Goal: Information Seeking & Learning: Learn about a topic

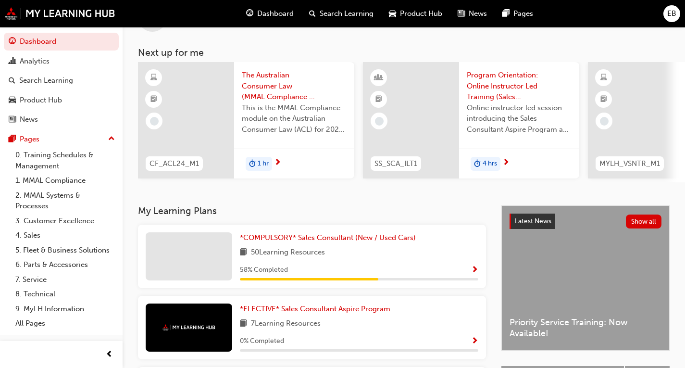
scroll to position [96, 0]
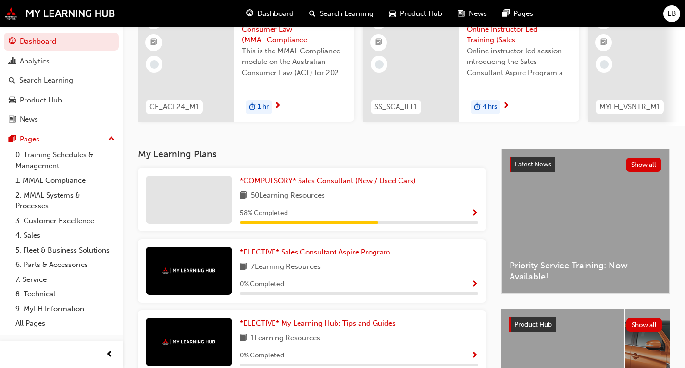
click at [475, 213] on span "Show Progress" at bounding box center [474, 213] width 7 height 9
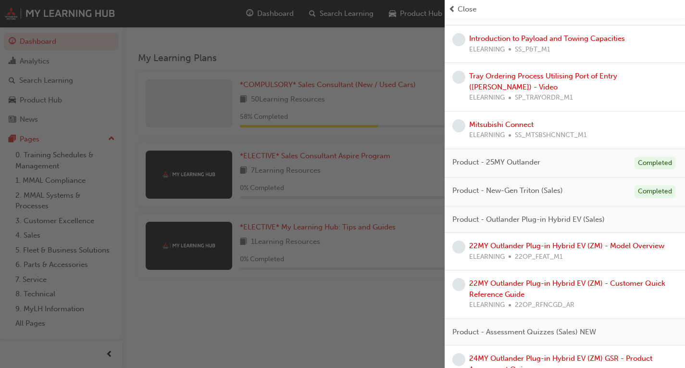
scroll to position [833, 0]
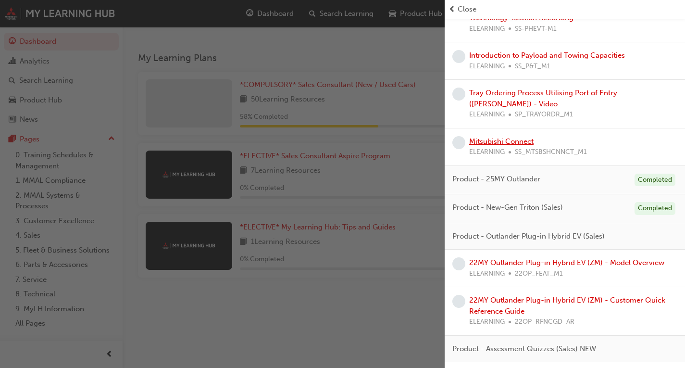
click at [494, 137] on link "Mitsubishi Connect" at bounding box center [501, 141] width 64 height 9
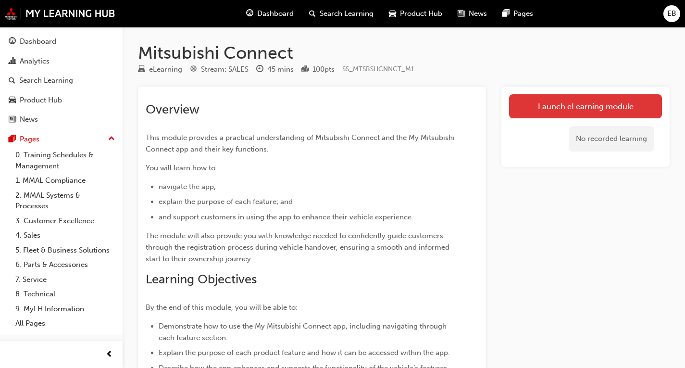
click at [571, 100] on link "Launch eLearning module" at bounding box center [585, 106] width 153 height 24
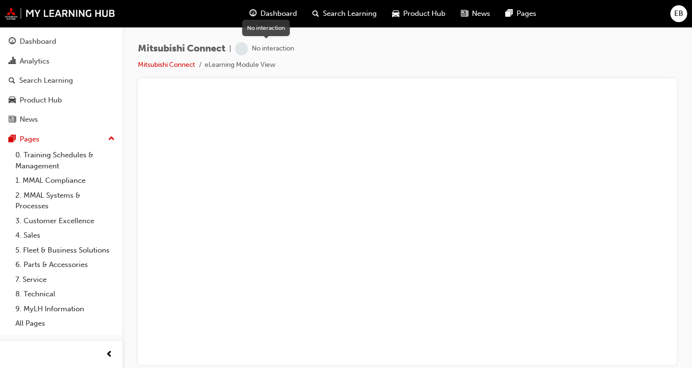
click at [275, 50] on div "No interaction" at bounding box center [273, 48] width 42 height 9
click at [248, 50] on span "learningRecordVerb_NONE-icon" at bounding box center [241, 48] width 13 height 13
click at [173, 62] on link "Mitsubishi Connect" at bounding box center [166, 65] width 57 height 8
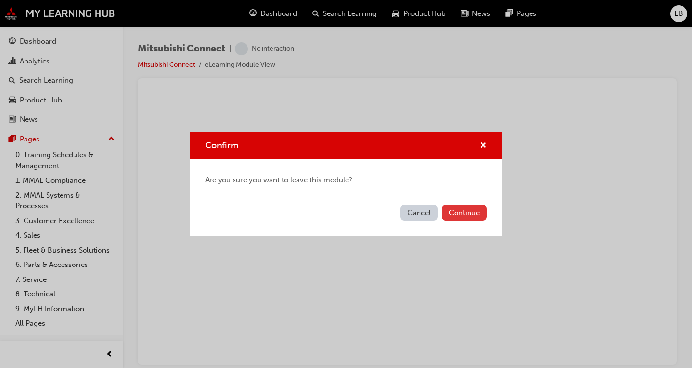
click at [459, 214] on button "Continue" at bounding box center [464, 213] width 45 height 16
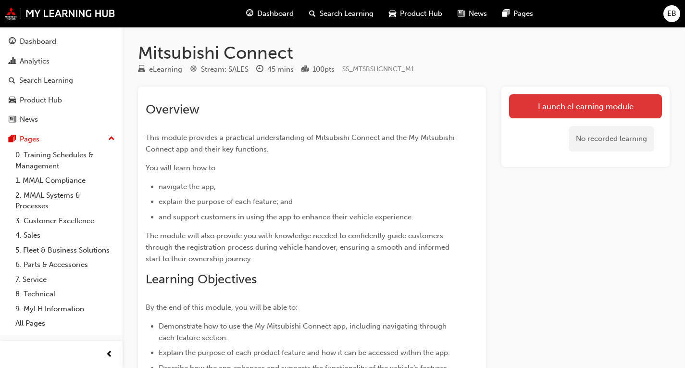
click at [597, 114] on link "Launch eLearning module" at bounding box center [585, 106] width 153 height 24
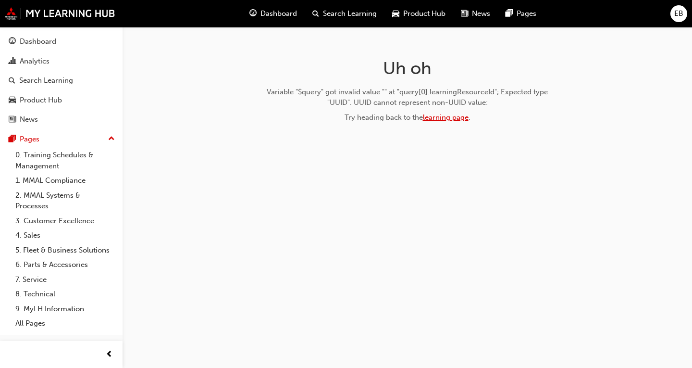
click at [452, 119] on link "learning page" at bounding box center [446, 117] width 46 height 9
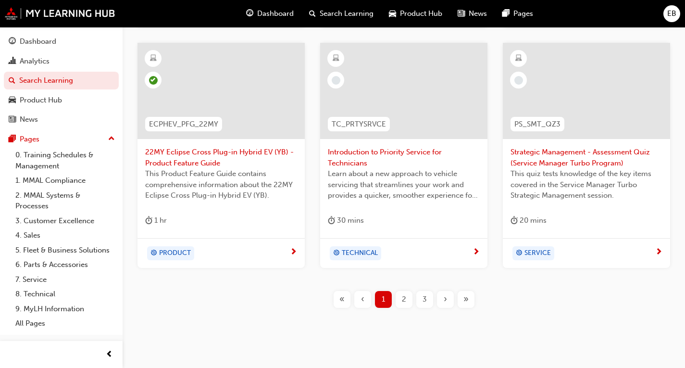
scroll to position [448, 0]
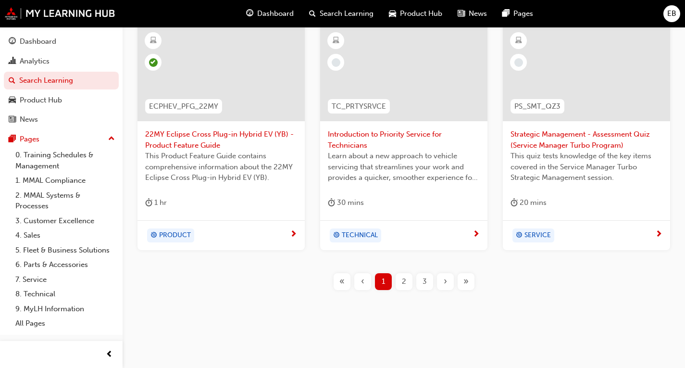
click at [401, 283] on div "2" at bounding box center [404, 281] width 17 height 17
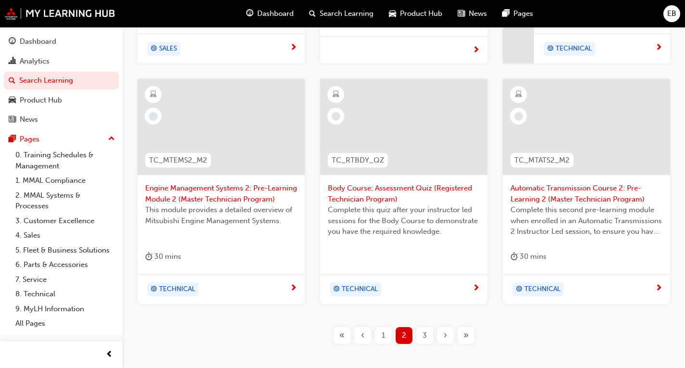
scroll to position [448, 0]
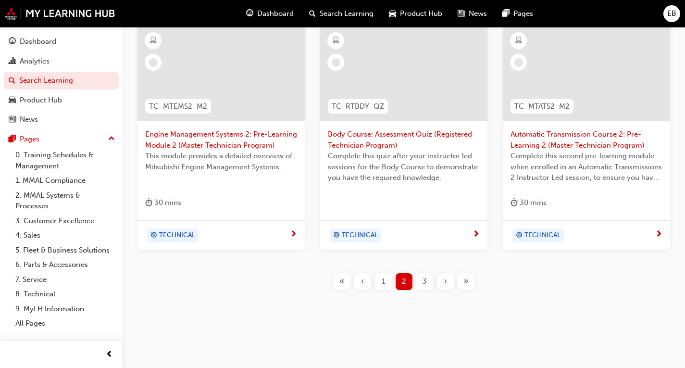
click at [421, 281] on div "3" at bounding box center [424, 281] width 17 height 17
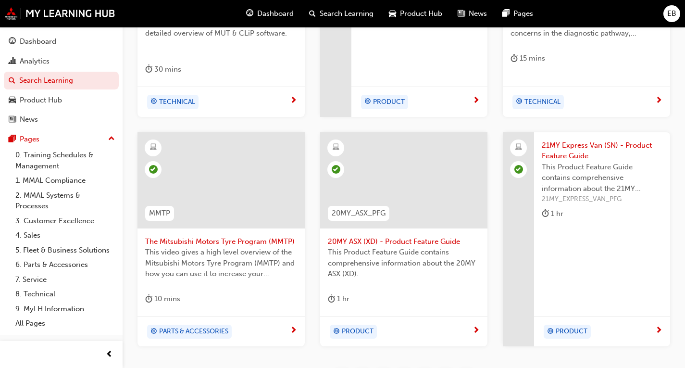
scroll to position [427, 0]
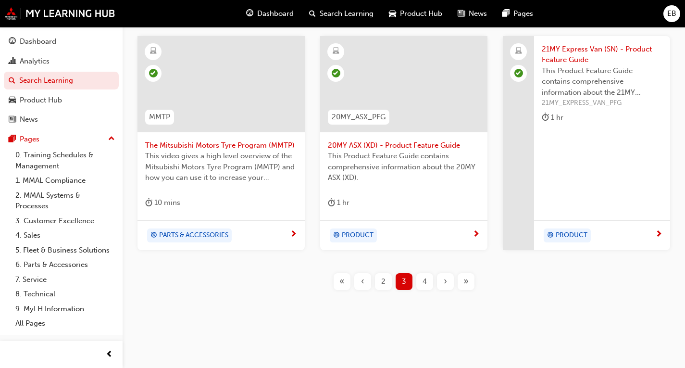
click at [421, 281] on div "4" at bounding box center [424, 281] width 17 height 17
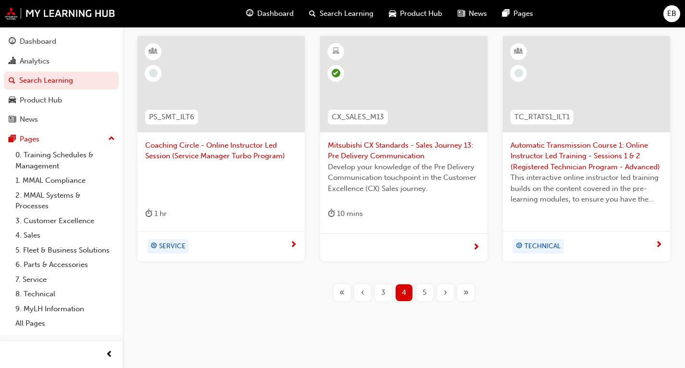
scroll to position [438, 0]
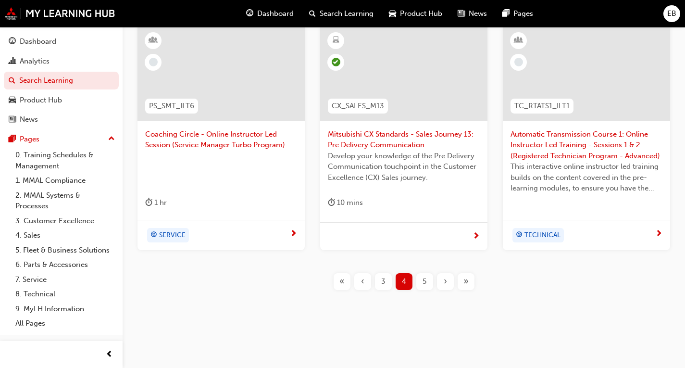
click at [421, 281] on div "5" at bounding box center [424, 281] width 17 height 17
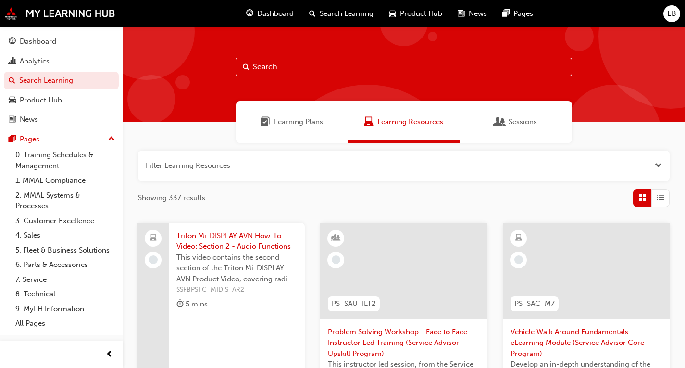
click at [303, 120] on span "Learning Plans" at bounding box center [298, 121] width 49 height 11
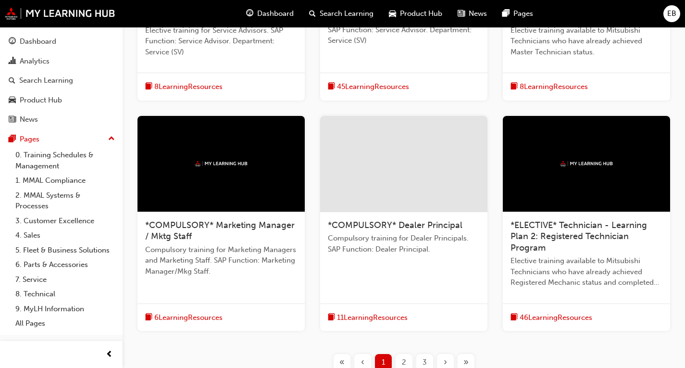
scroll to position [336, 0]
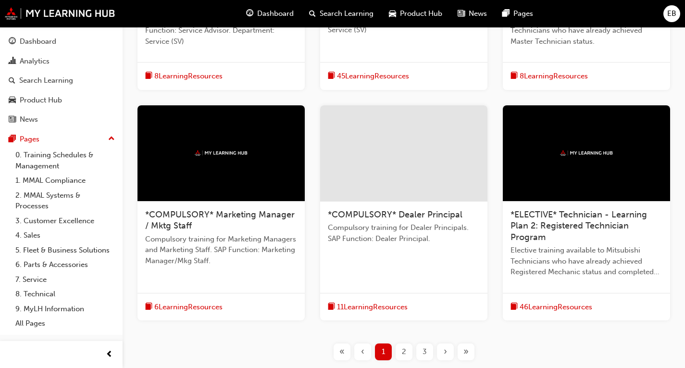
click at [403, 350] on span "2" at bounding box center [404, 351] width 4 height 11
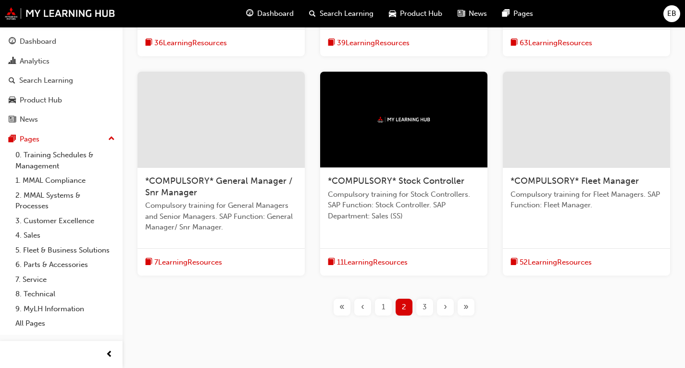
scroll to position [407, 0]
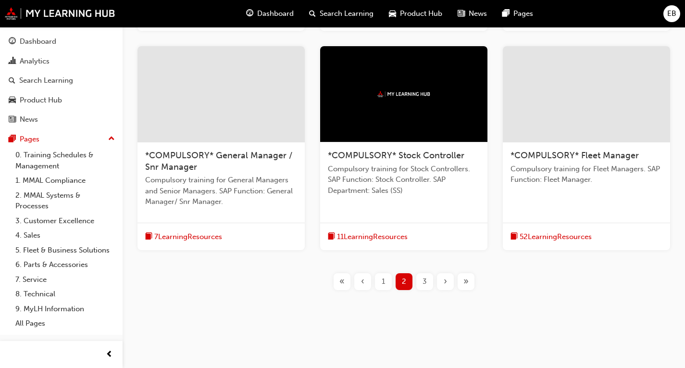
click at [423, 285] on span "3" at bounding box center [424, 281] width 4 height 11
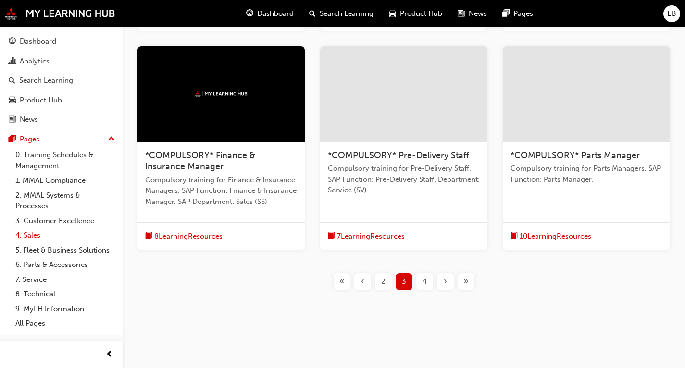
click at [27, 234] on link "4. Sales" at bounding box center [65, 235] width 107 height 15
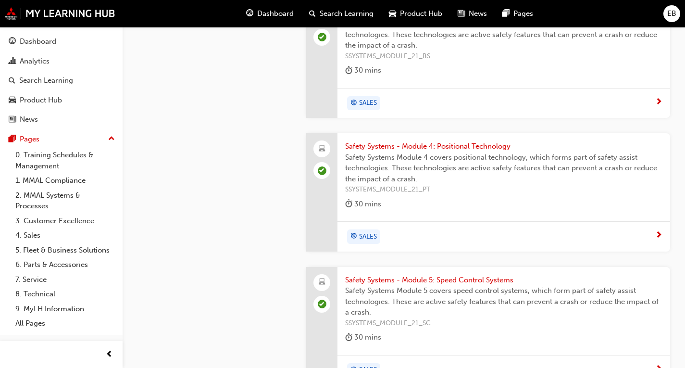
scroll to position [1507, 0]
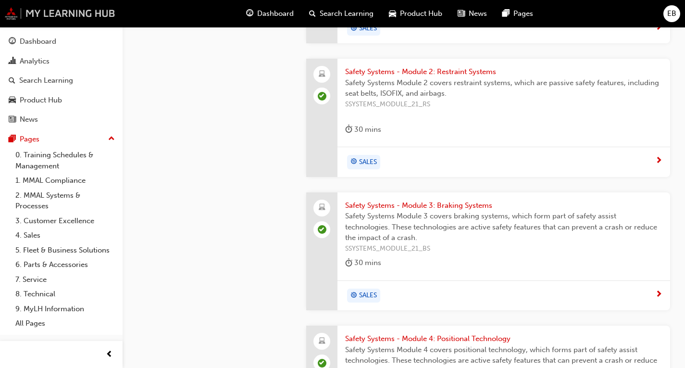
click at [58, 15] on img at bounding box center [60, 13] width 111 height 12
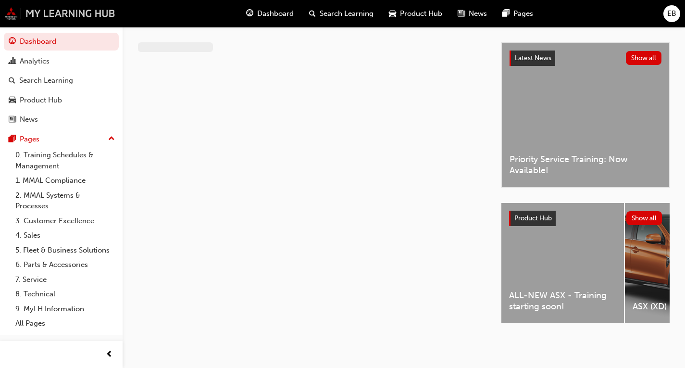
scroll to position [207, 0]
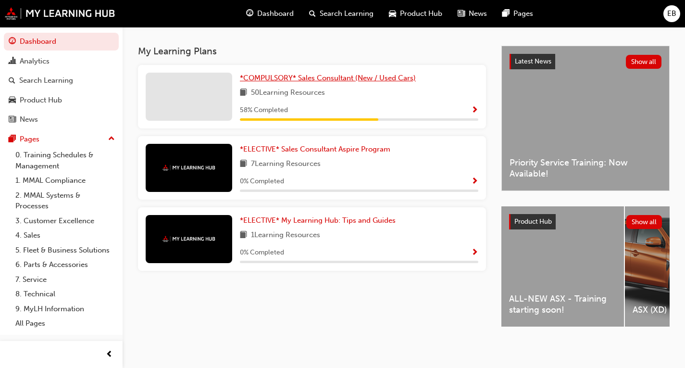
click at [348, 76] on span "*COMPULSORY* Sales Consultant (New / Used Cars)" at bounding box center [328, 78] width 176 height 9
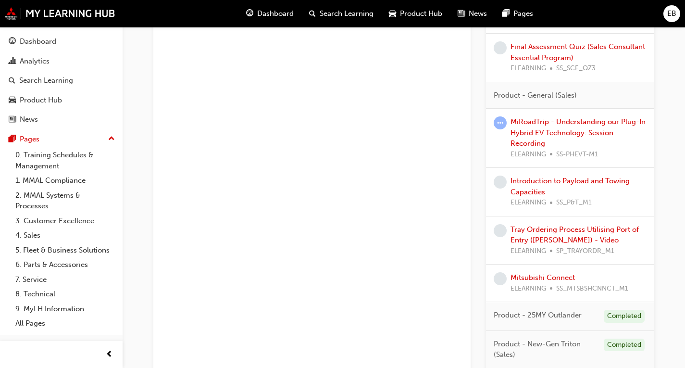
scroll to position [913, 0]
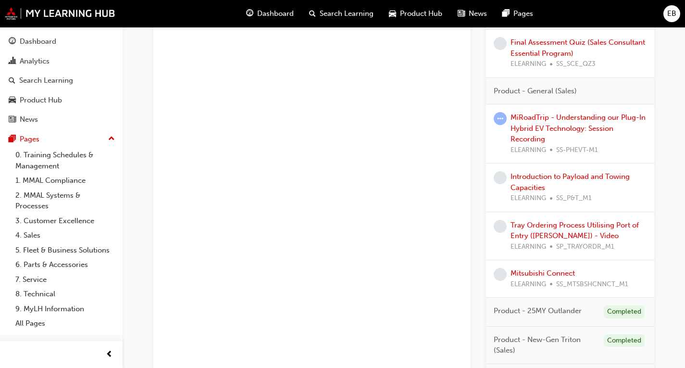
click at [505, 274] on span "learningRecordVerb_NONE-icon" at bounding box center [500, 274] width 13 height 13
click at [500, 274] on span "learningRecordVerb_NONE-icon" at bounding box center [500, 274] width 13 height 13
click at [537, 269] on link "Mitsubishi Connect" at bounding box center [542, 273] width 64 height 9
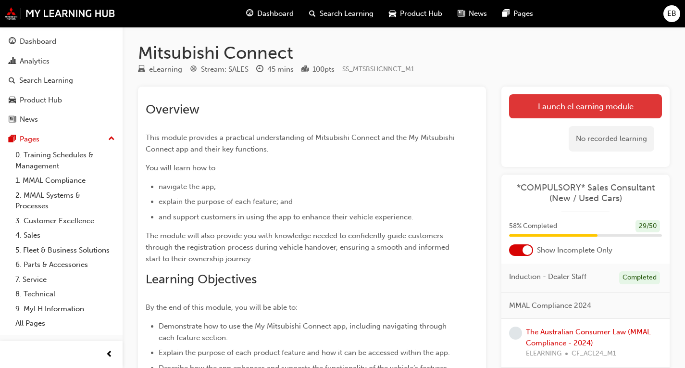
click at [602, 109] on link "Launch eLearning module" at bounding box center [585, 106] width 153 height 24
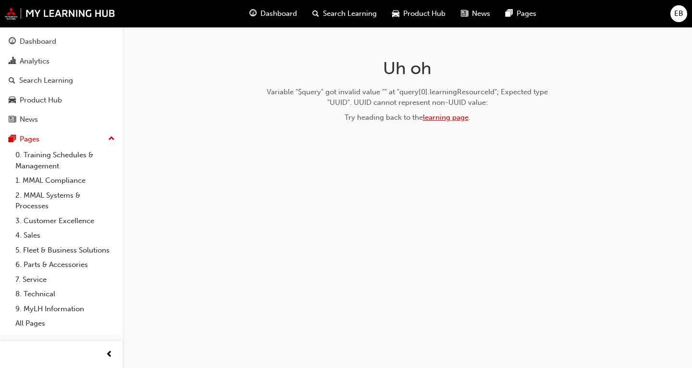
click at [438, 121] on link "learning page" at bounding box center [446, 117] width 46 height 9
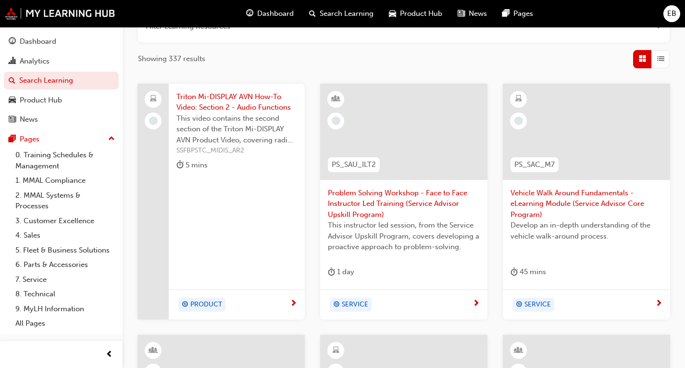
scroll to position [144, 0]
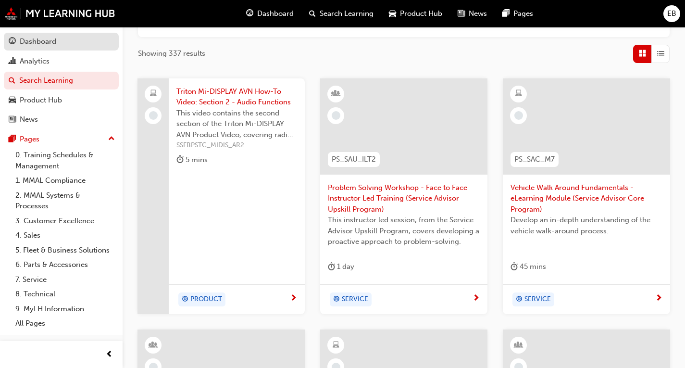
click at [24, 39] on div "Dashboard" at bounding box center [38, 41] width 37 height 11
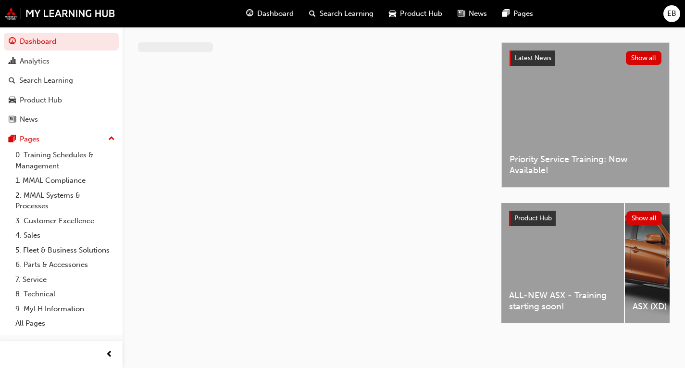
scroll to position [144, 0]
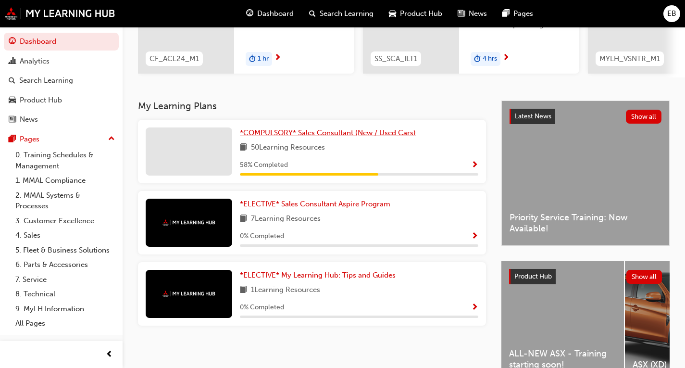
click at [308, 137] on span "*COMPULSORY* Sales Consultant (New / Used Cars)" at bounding box center [328, 132] width 176 height 9
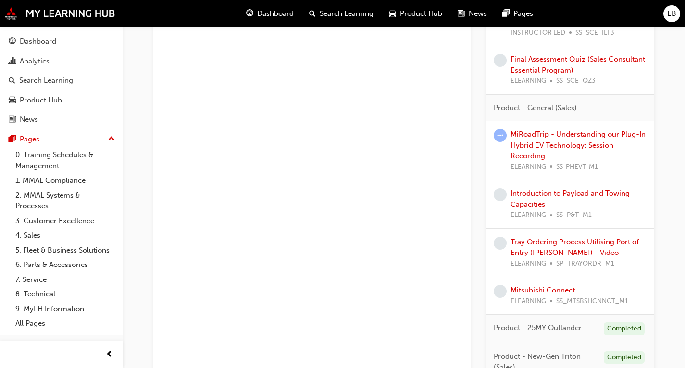
scroll to position [913, 0]
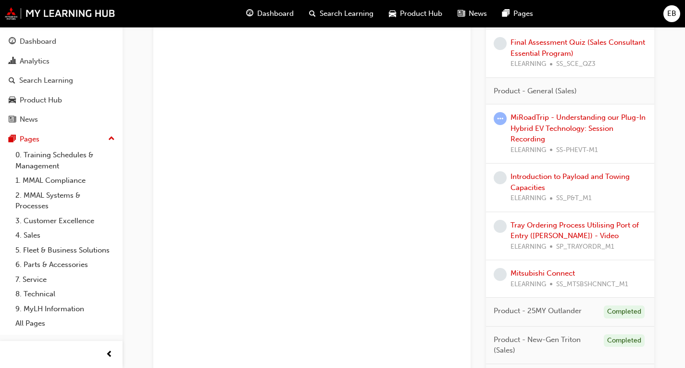
click at [502, 273] on span "learningRecordVerb_NONE-icon" at bounding box center [500, 274] width 13 height 13
click at [545, 270] on link "Mitsubishi Connect" at bounding box center [542, 273] width 64 height 9
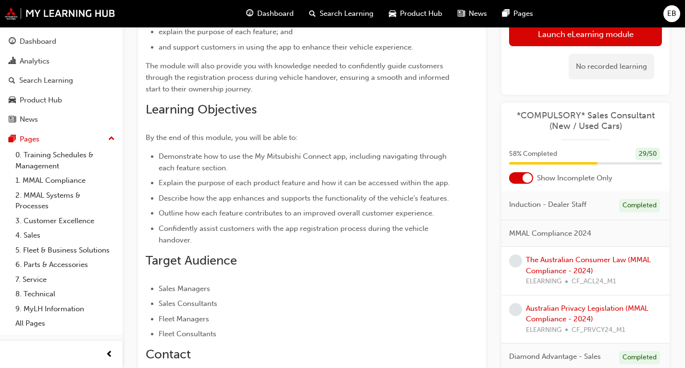
scroll to position [8, 0]
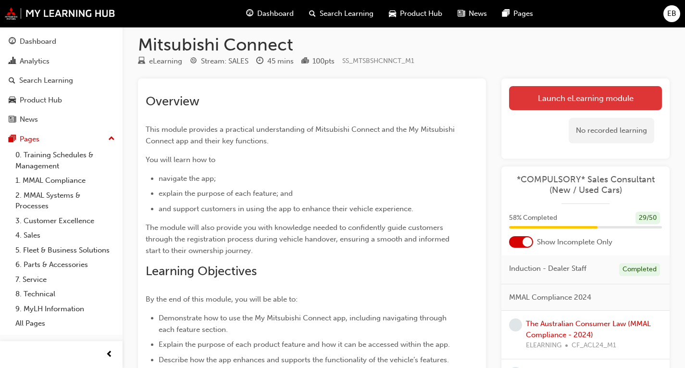
click at [567, 100] on link "Launch eLearning module" at bounding box center [585, 98] width 153 height 24
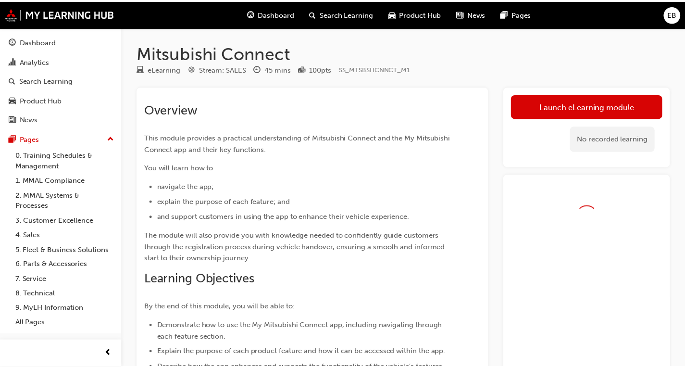
scroll to position [8, 0]
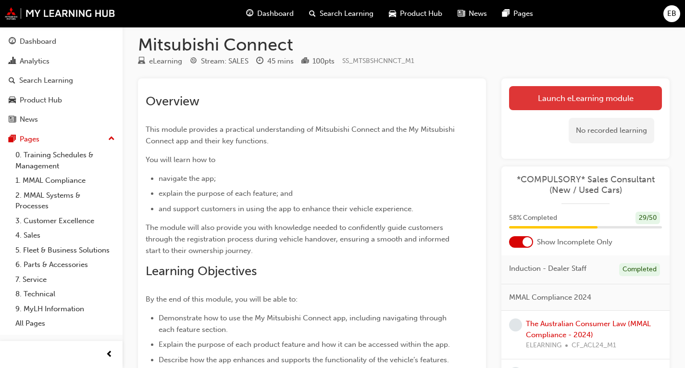
click at [558, 105] on link "Launch eLearning module" at bounding box center [585, 98] width 153 height 24
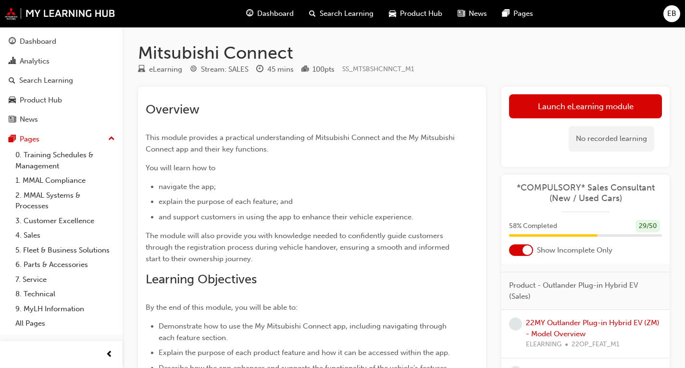
click at [326, 71] on div "100 pts" at bounding box center [323, 69] width 22 height 11
click at [366, 67] on span "SS_MTSBSHCNNCT_M1" at bounding box center [378, 69] width 72 height 8
click at [609, 141] on div "No recorded learning" at bounding box center [612, 138] width 86 height 25
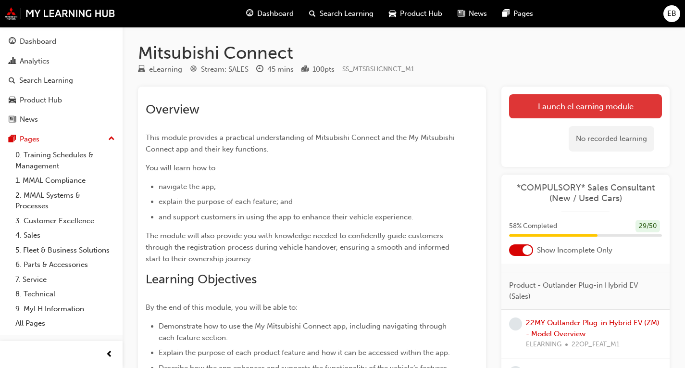
click at [592, 107] on link "Launch eLearning module" at bounding box center [585, 106] width 153 height 24
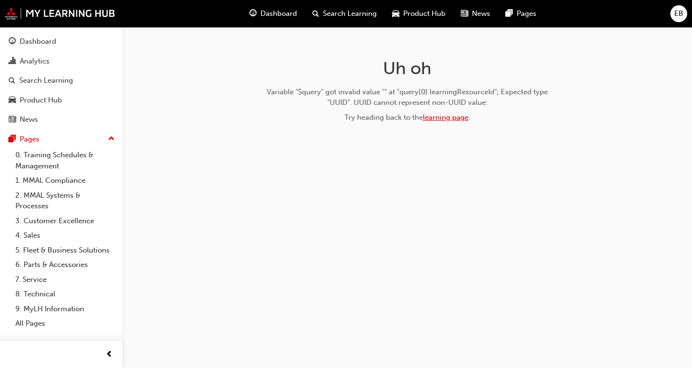
click at [434, 115] on link "learning page" at bounding box center [446, 117] width 46 height 9
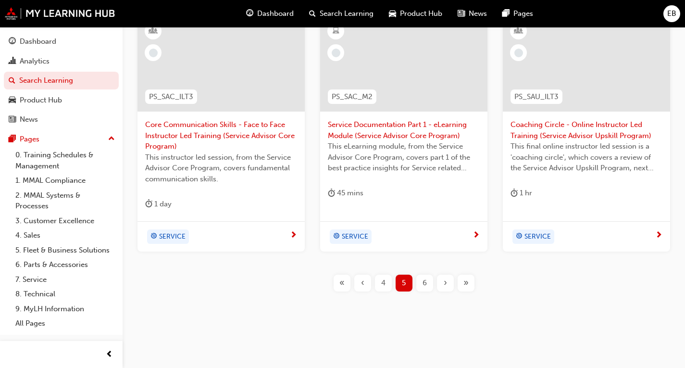
scroll to position [459, 0]
click at [428, 283] on div "6" at bounding box center [424, 281] width 17 height 17
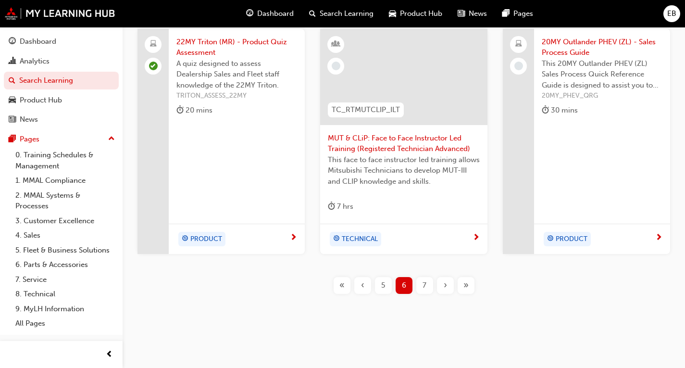
scroll to position [438, 0]
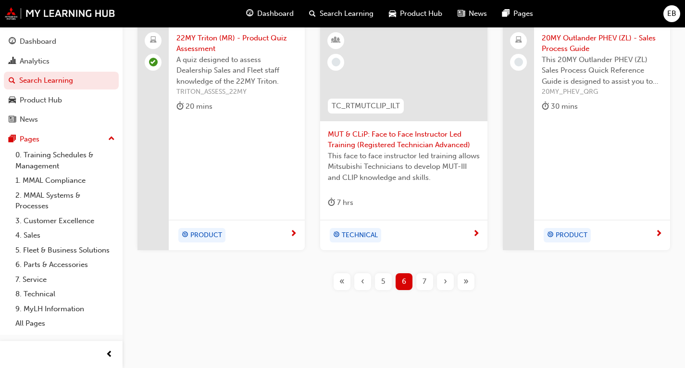
click at [427, 282] on div "7" at bounding box center [424, 281] width 17 height 17
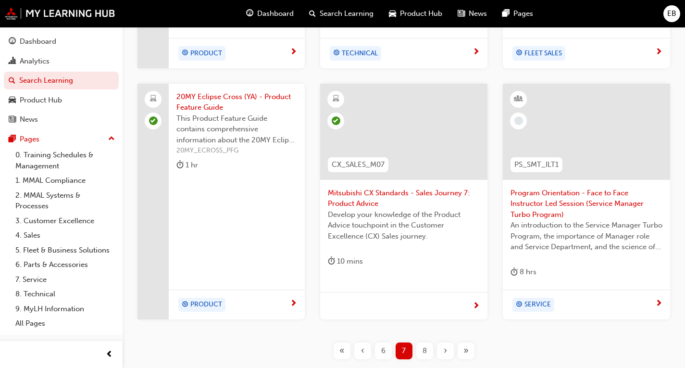
scroll to position [385, 0]
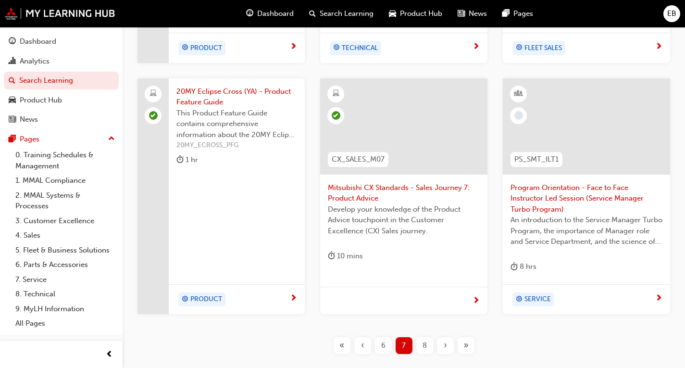
click at [427, 342] on div "8" at bounding box center [424, 345] width 17 height 17
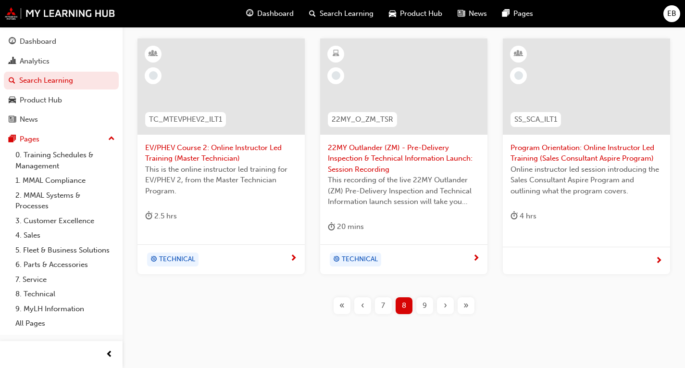
scroll to position [433, 0]
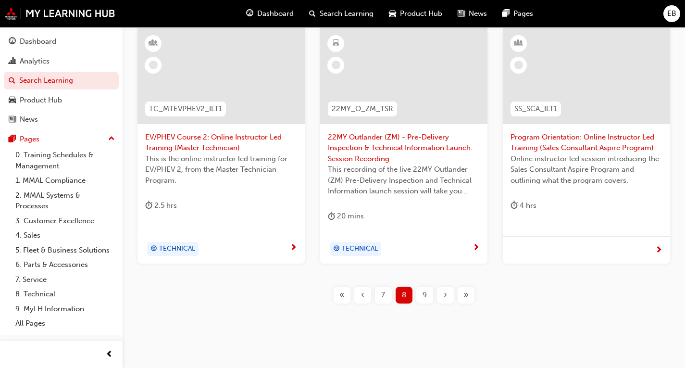
click at [423, 290] on span "9" at bounding box center [424, 294] width 4 height 11
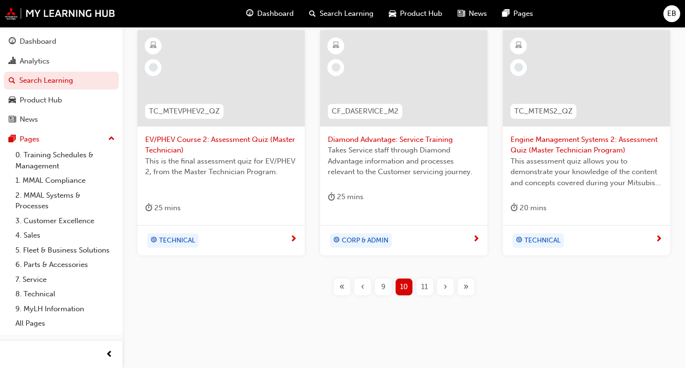
scroll to position [438, 0]
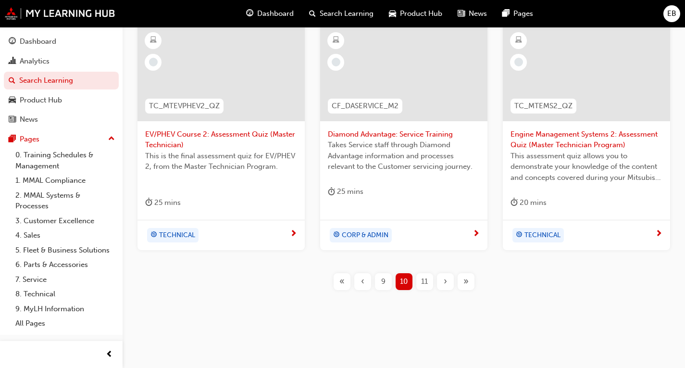
click at [422, 284] on span "11" at bounding box center [424, 281] width 7 height 11
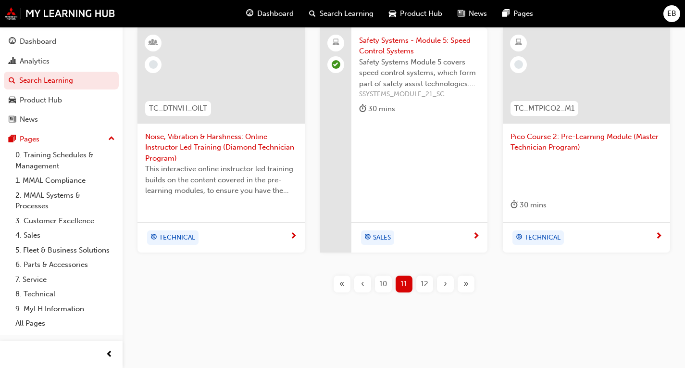
scroll to position [438, 0]
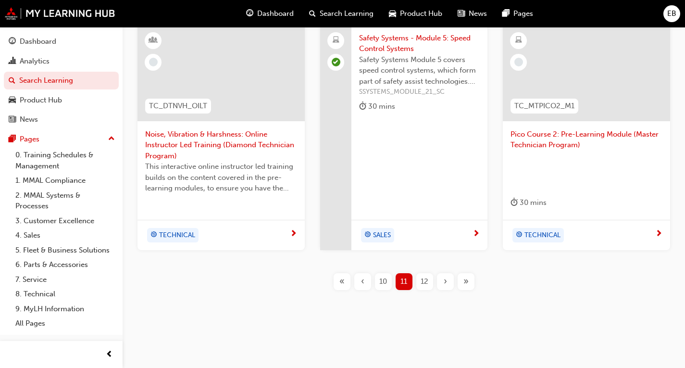
click at [424, 286] on span "12" at bounding box center [425, 281] width 8 height 11
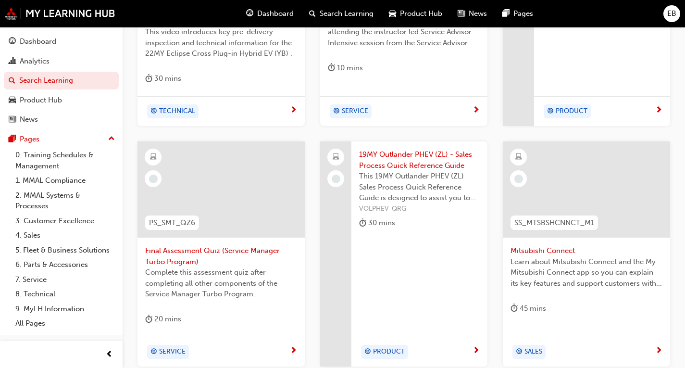
scroll to position [438, 0]
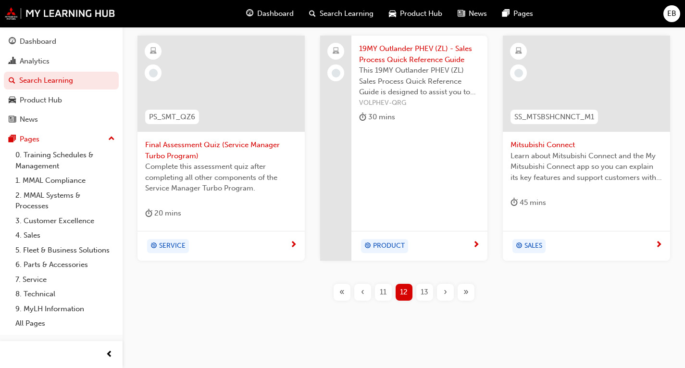
click at [425, 289] on span "13" at bounding box center [425, 291] width 8 height 11
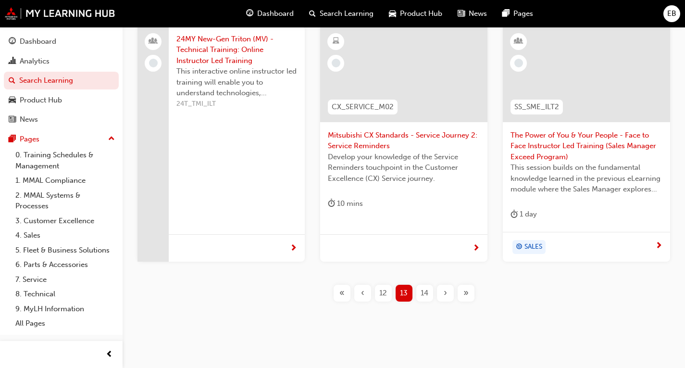
scroll to position [438, 0]
click at [422, 297] on span "14" at bounding box center [425, 291] width 8 height 11
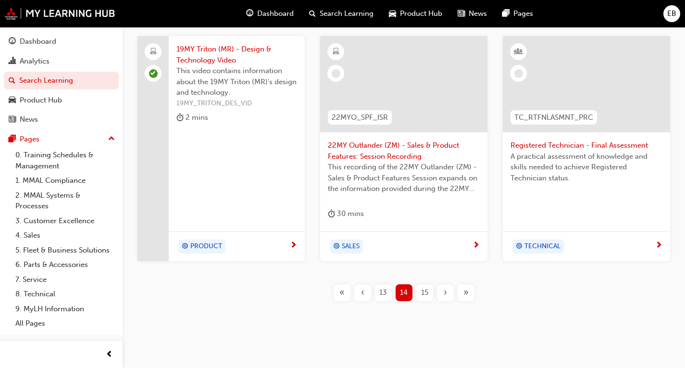
scroll to position [438, 0]
click at [425, 286] on span "15" at bounding box center [424, 291] width 7 height 11
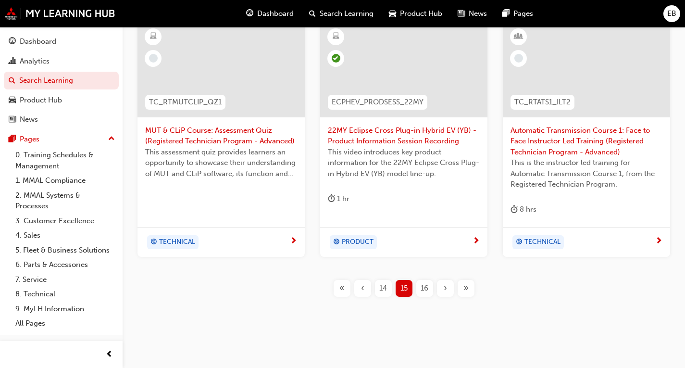
scroll to position [448, 0]
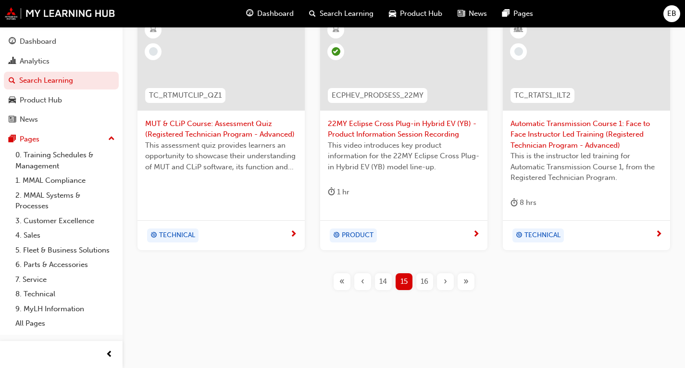
click at [424, 280] on span "16" at bounding box center [425, 281] width 8 height 11
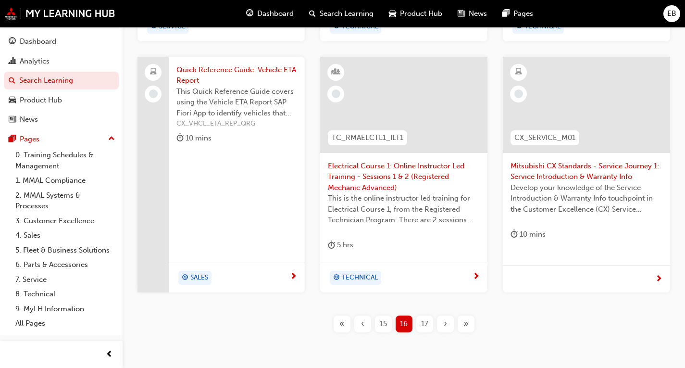
scroll to position [448, 0]
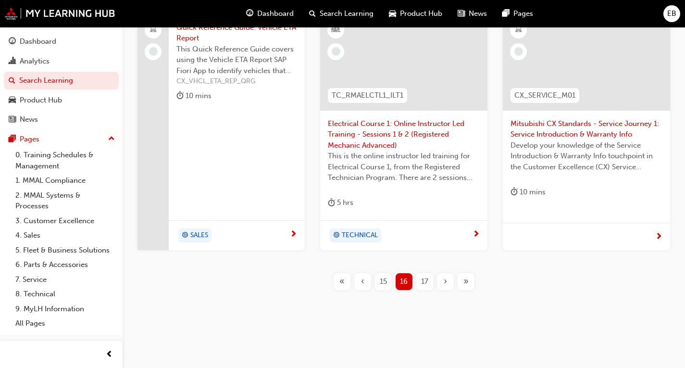
click at [419, 281] on div "17" at bounding box center [424, 281] width 17 height 17
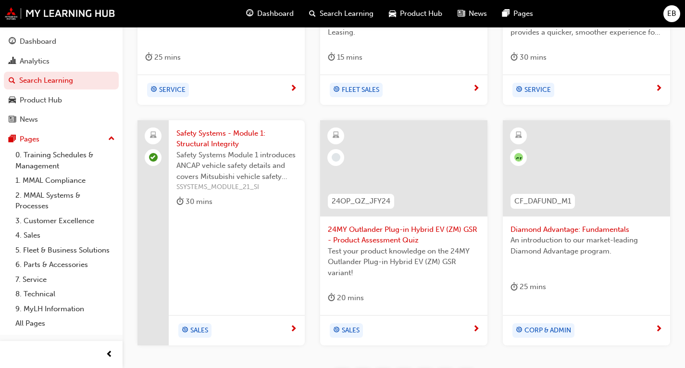
scroll to position [390, 0]
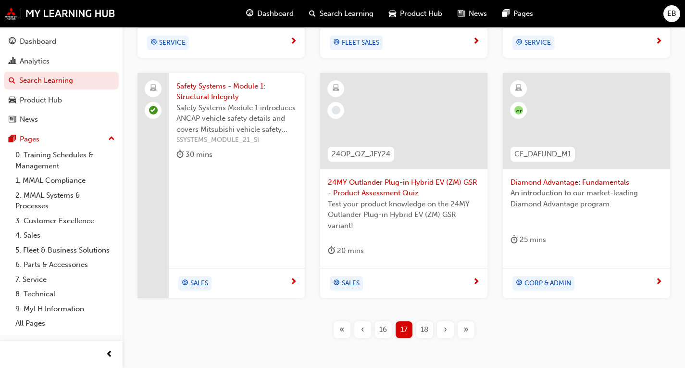
click at [421, 329] on span "18" at bounding box center [425, 329] width 8 height 11
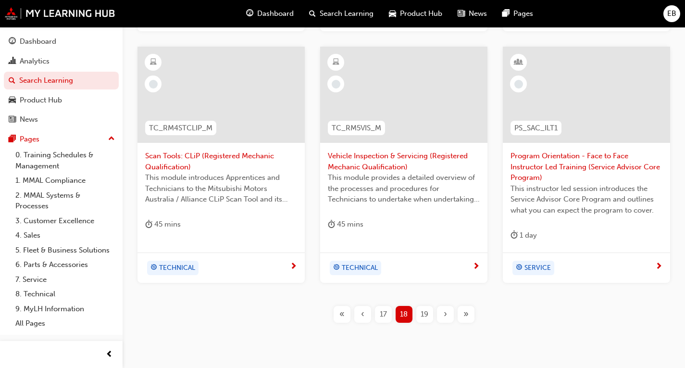
scroll to position [459, 0]
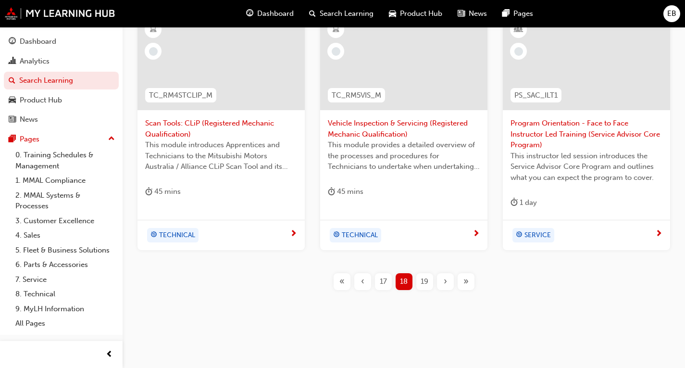
click at [424, 286] on span "19" at bounding box center [425, 281] width 8 height 11
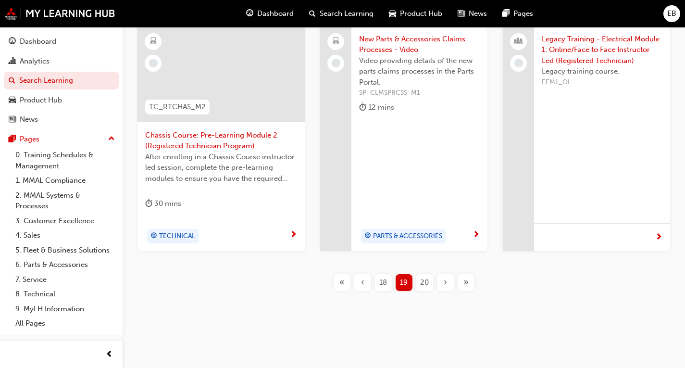
scroll to position [433, 0]
click at [424, 279] on span "20" at bounding box center [424, 281] width 9 height 11
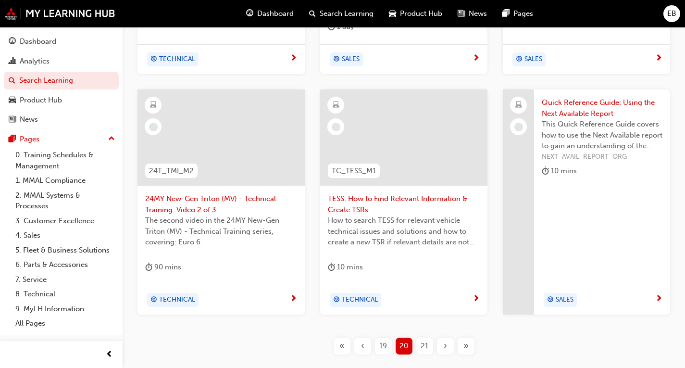
scroll to position [385, 0]
click at [430, 343] on div "21" at bounding box center [424, 344] width 17 height 17
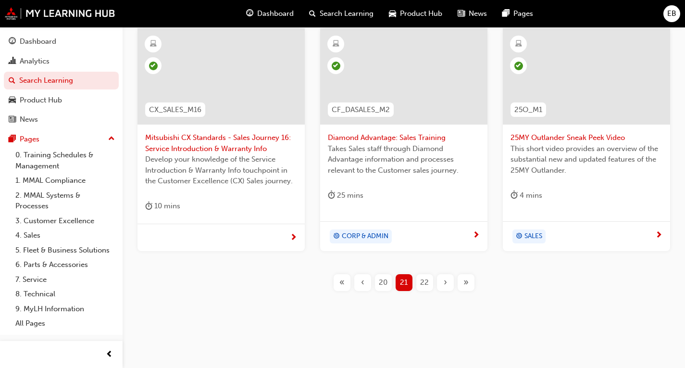
scroll to position [446, 0]
click at [420, 275] on div "22" at bounding box center [424, 281] width 17 height 17
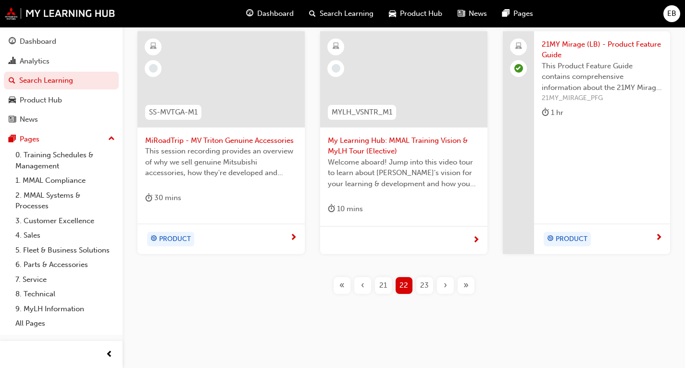
scroll to position [435, 0]
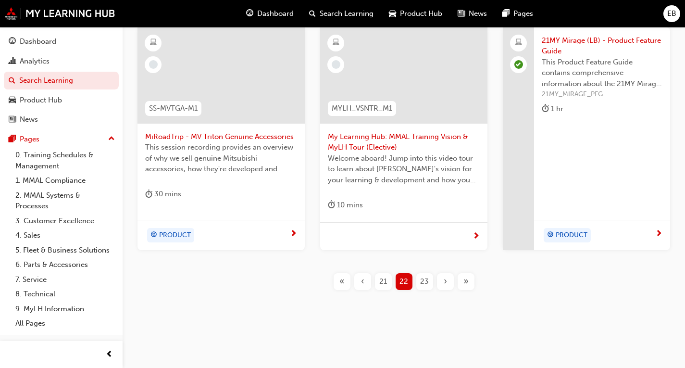
click at [429, 279] on div "23" at bounding box center [424, 281] width 17 height 17
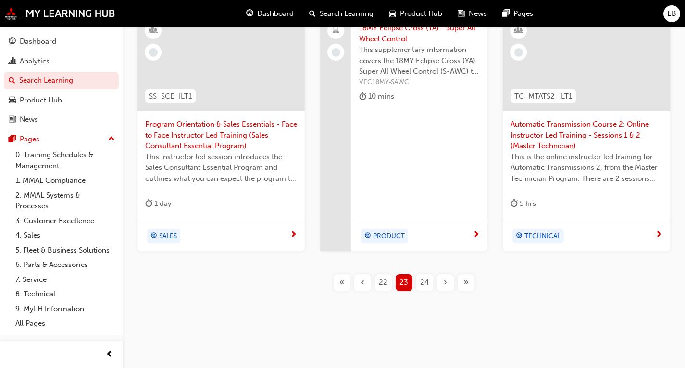
scroll to position [459, 0]
click at [426, 282] on span "24" at bounding box center [424, 281] width 9 height 11
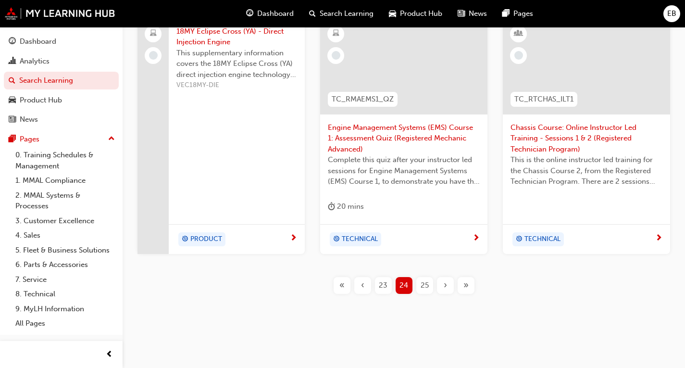
scroll to position [448, 0]
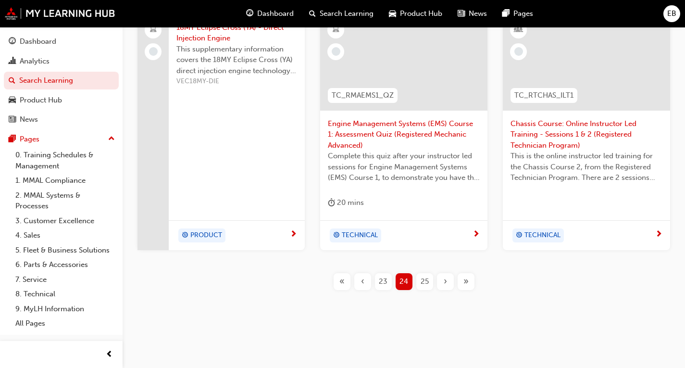
click at [425, 284] on span "25" at bounding box center [425, 281] width 8 height 11
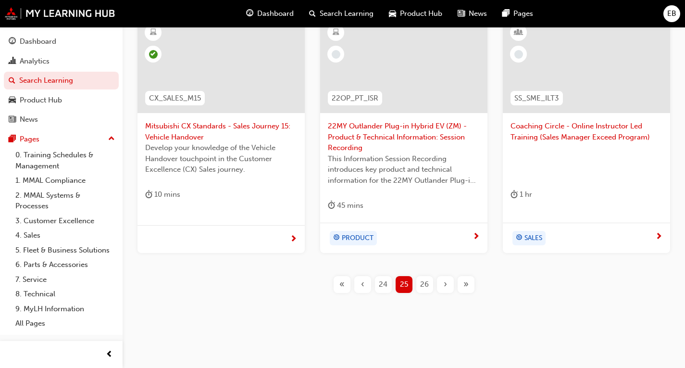
scroll to position [459, 0]
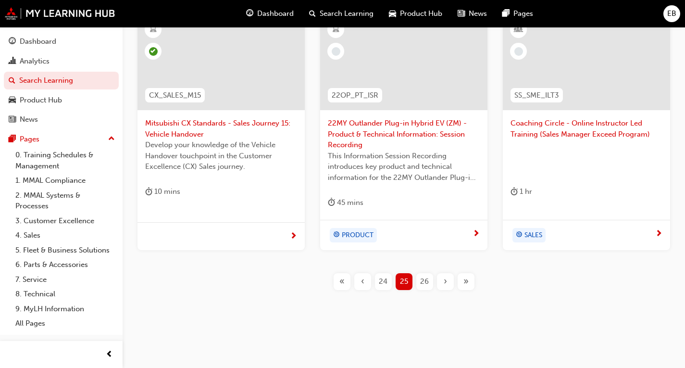
click at [427, 278] on span "26" at bounding box center [424, 281] width 9 height 11
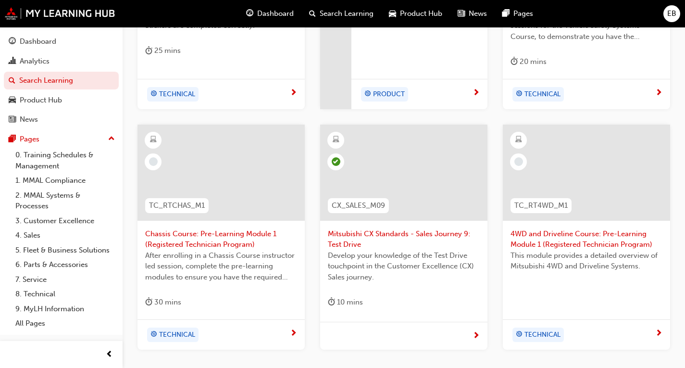
scroll to position [342, 0]
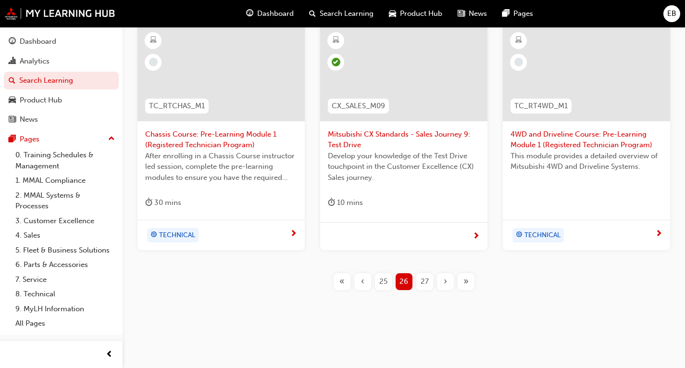
click at [427, 278] on span "27" at bounding box center [425, 281] width 8 height 11
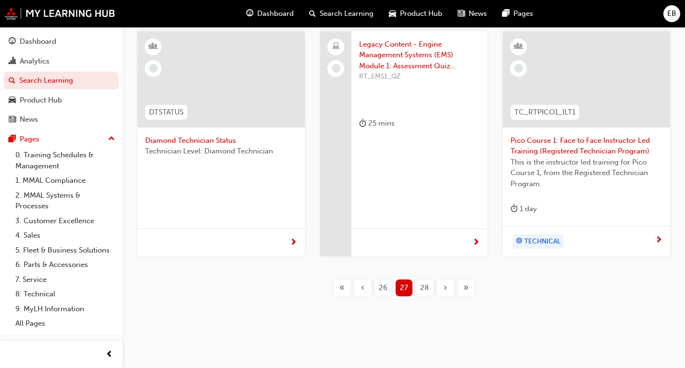
scroll to position [435, 0]
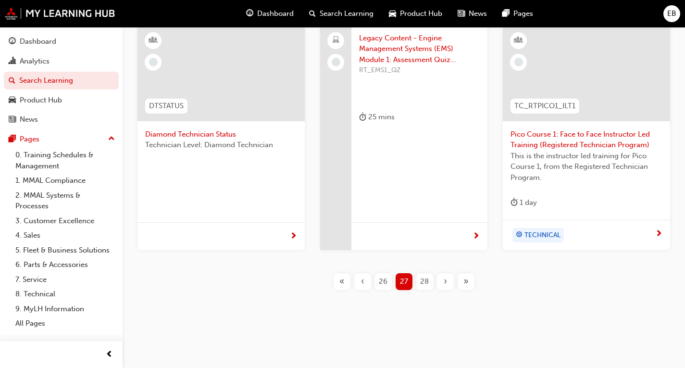
click at [428, 279] on span "28" at bounding box center [424, 281] width 9 height 11
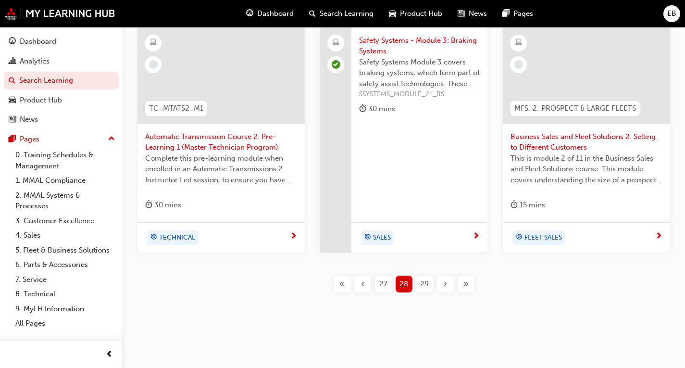
click at [463, 285] on span "»" at bounding box center [465, 283] width 5 height 11
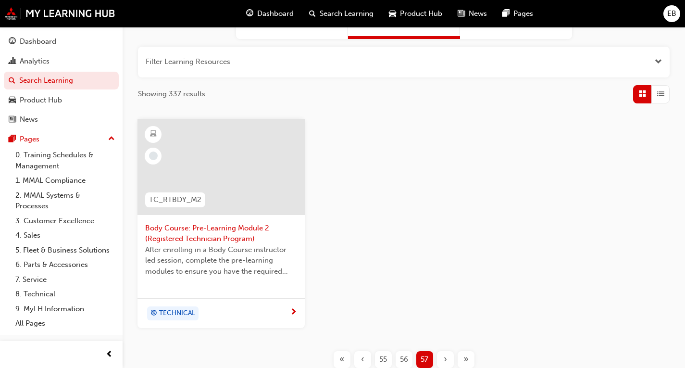
scroll to position [144, 0]
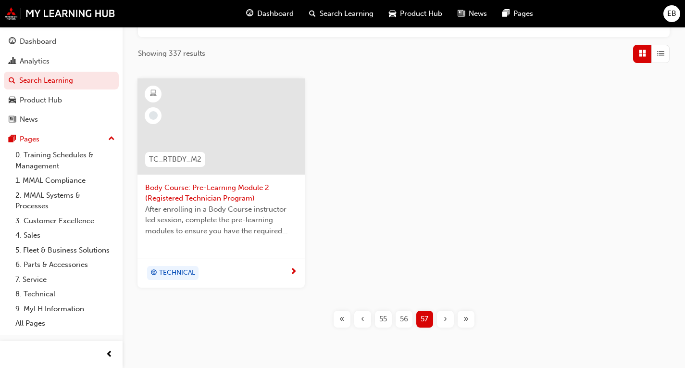
click at [408, 319] on span "56" at bounding box center [404, 318] width 8 height 11
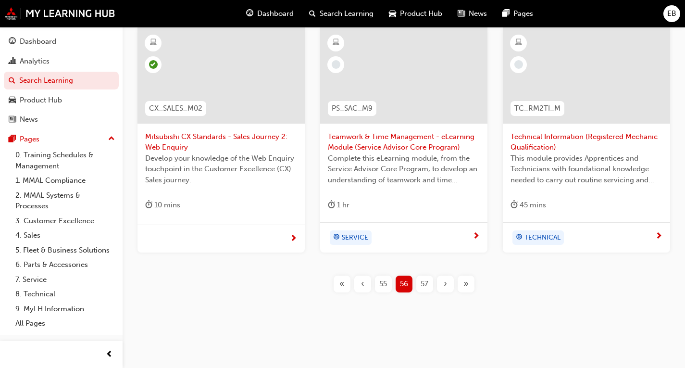
scroll to position [438, 0]
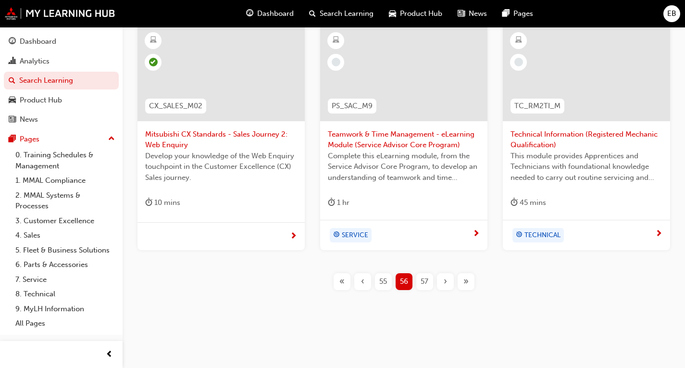
click at [390, 281] on div "55" at bounding box center [383, 281] width 17 height 17
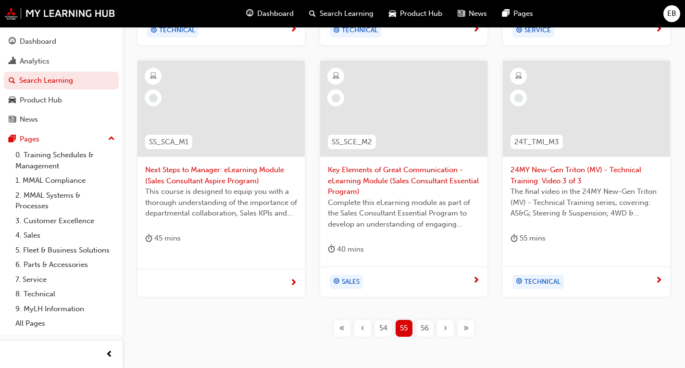
scroll to position [459, 0]
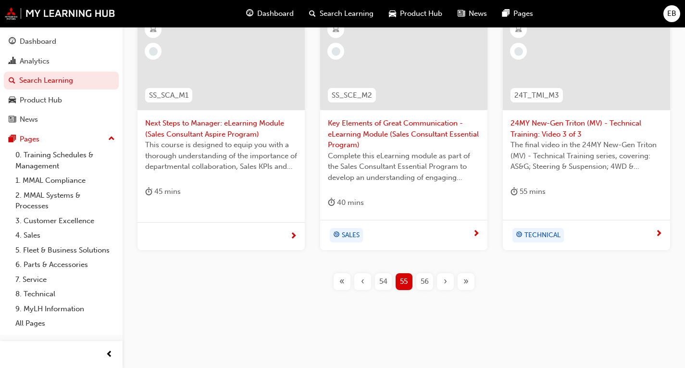
click at [381, 280] on span "54" at bounding box center [383, 281] width 8 height 11
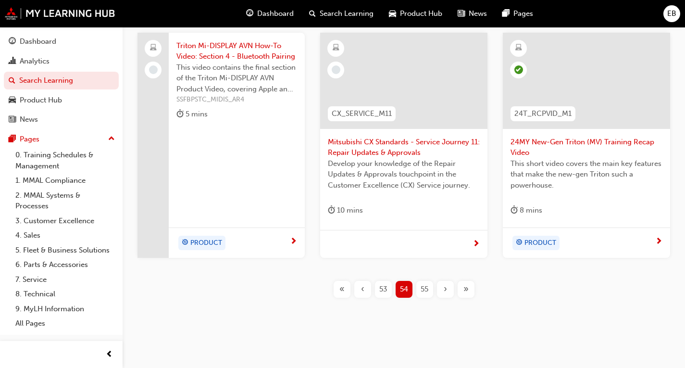
scroll to position [438, 0]
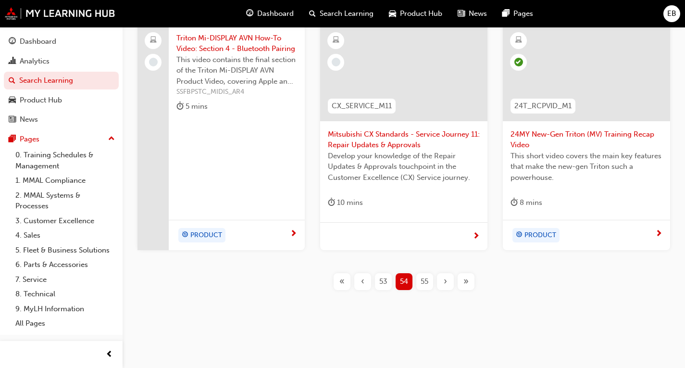
click at [379, 281] on span "53" at bounding box center [383, 281] width 8 height 11
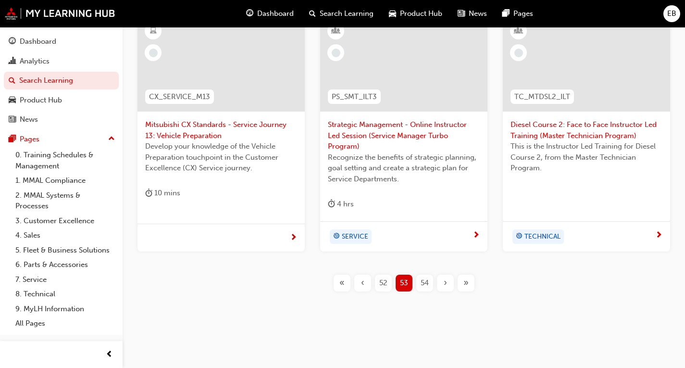
scroll to position [457, 0]
click at [386, 286] on span "52" at bounding box center [383, 281] width 8 height 11
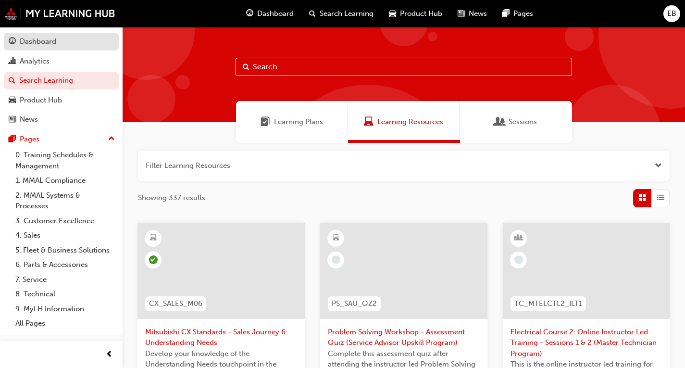
click at [52, 43] on div "Dashboard" at bounding box center [38, 41] width 37 height 11
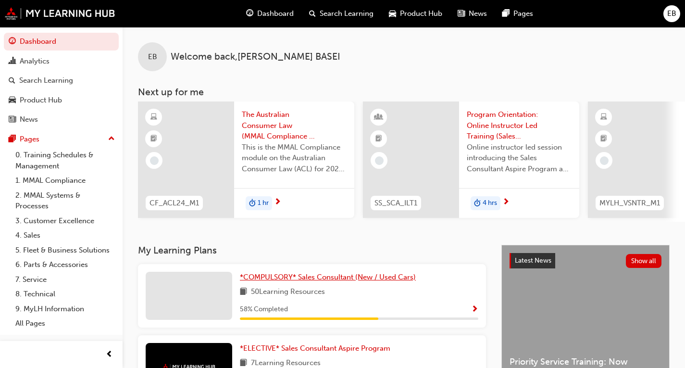
click at [311, 281] on span "*COMPULSORY* Sales Consultant (New / Used Cars)" at bounding box center [328, 277] width 176 height 9
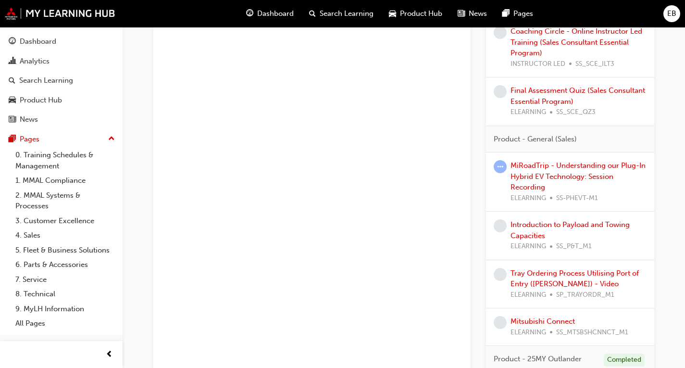
scroll to position [913, 0]
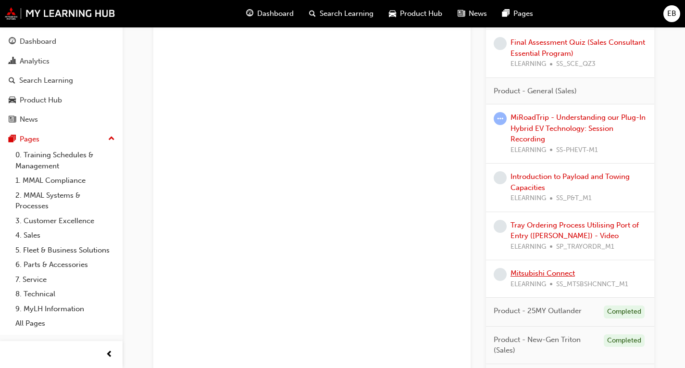
click at [529, 277] on link "Mitsubishi Connect" at bounding box center [542, 273] width 64 height 9
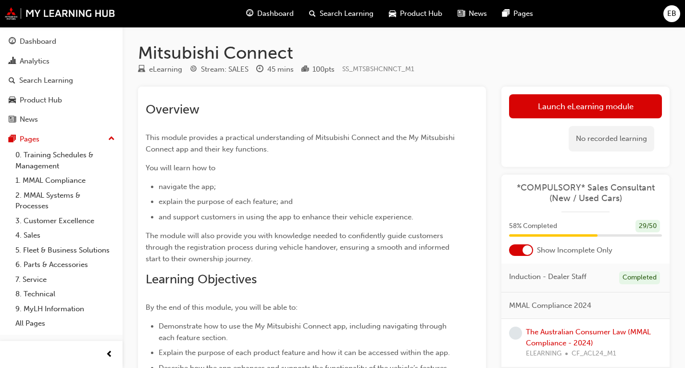
click at [198, 53] on h1 "Mitsubishi Connect" at bounding box center [404, 52] width 532 height 21
click at [530, 93] on div "Launch eLearning module Learning Plan No recorded learning" at bounding box center [585, 127] width 168 height 80
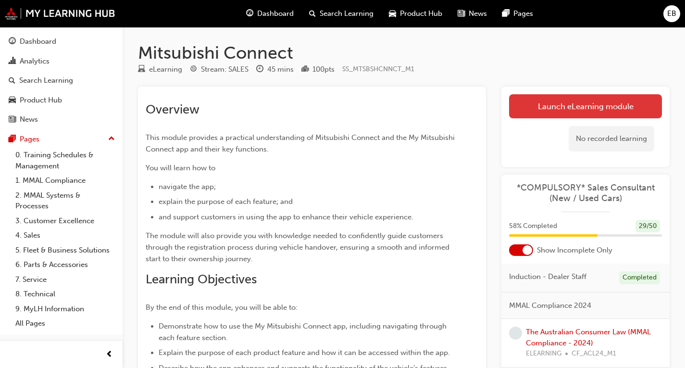
click at [530, 96] on link "Launch eLearning module" at bounding box center [585, 106] width 153 height 24
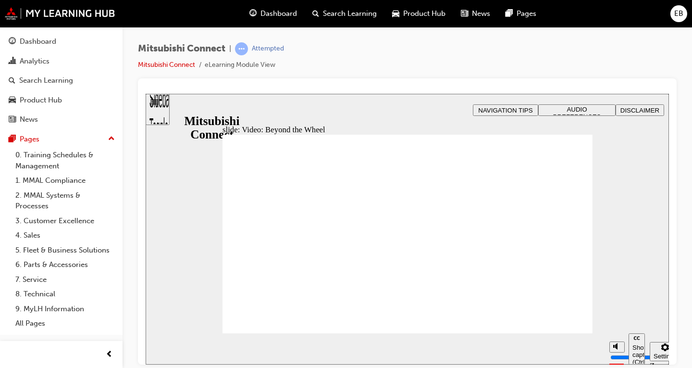
click at [129, 358] on div "Mitsubishi Connect | Attempted Mitsubishi Connect eLearning Module View" at bounding box center [346, 184] width 692 height 368
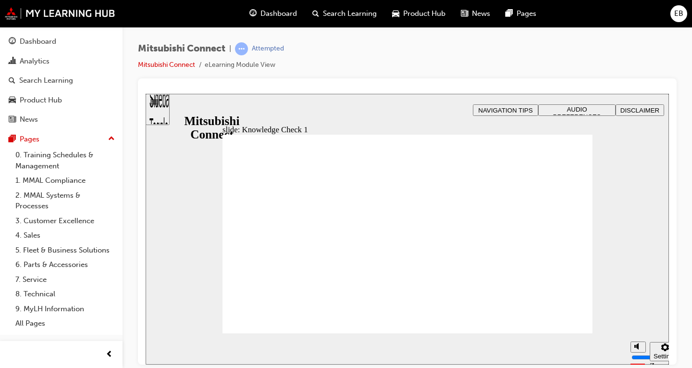
checkbox input "true"
checkbox input "false"
checkbox input "true"
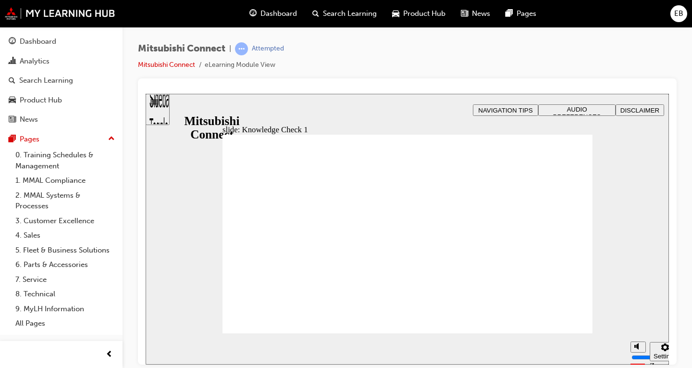
checkbox input "true"
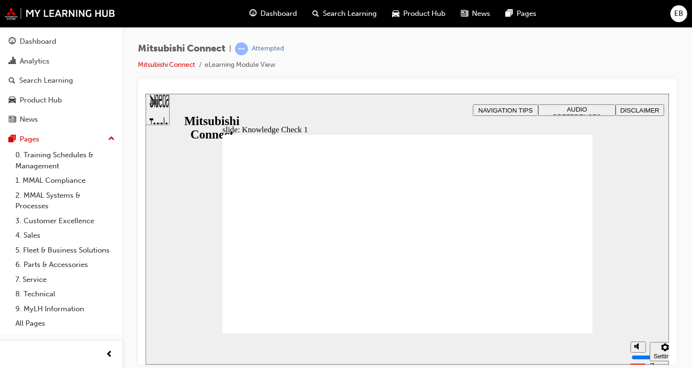
checkbox input "false"
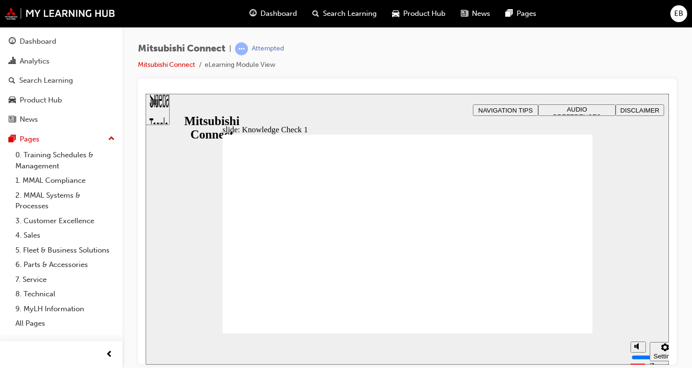
checkbox input "true"
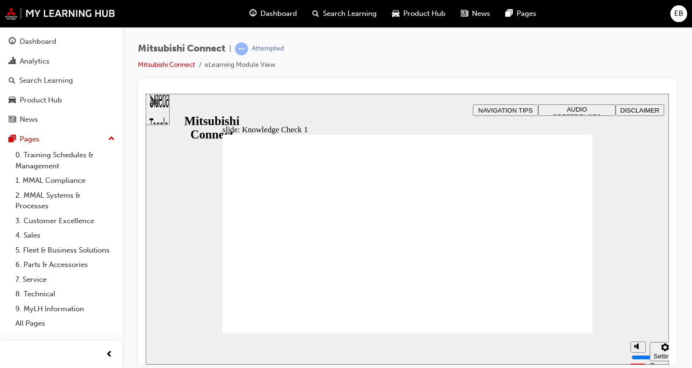
checkbox input "false"
checkbox input "true"
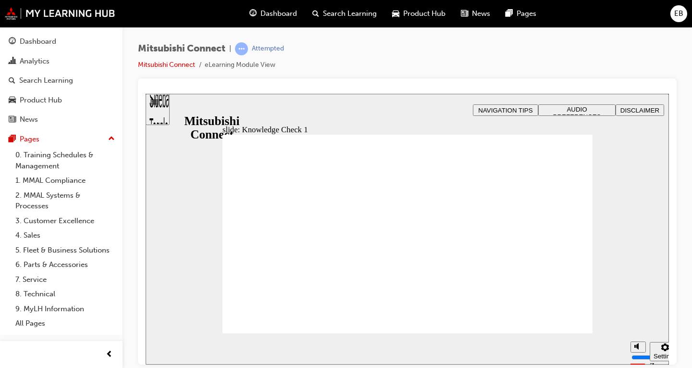
checkbox input "true"
checkbox input "false"
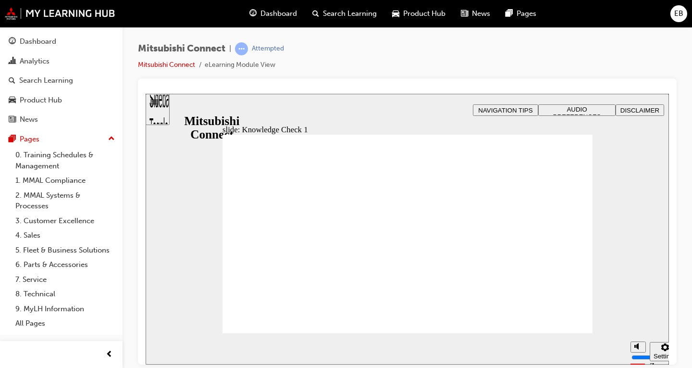
checkbox input "false"
checkbox input "true"
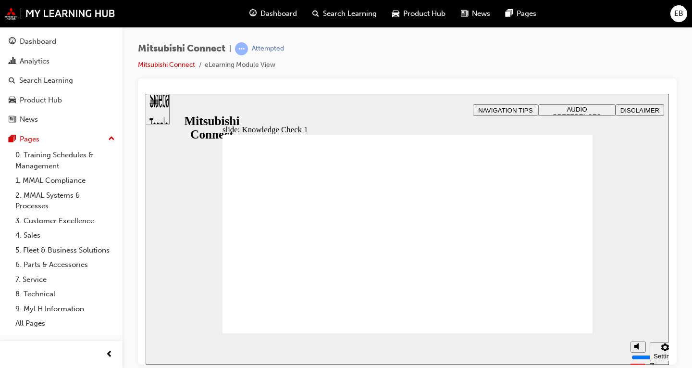
checkbox input "false"
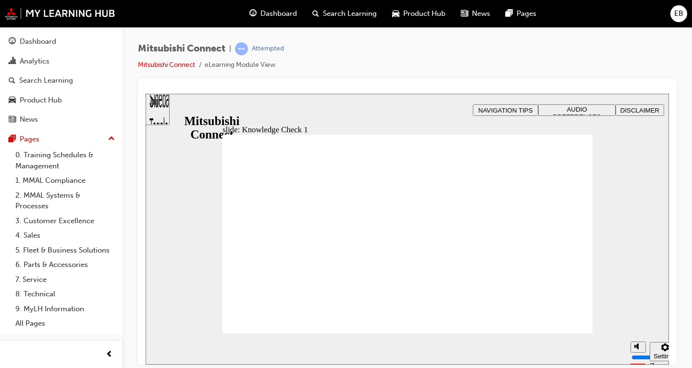
checkbox input "true"
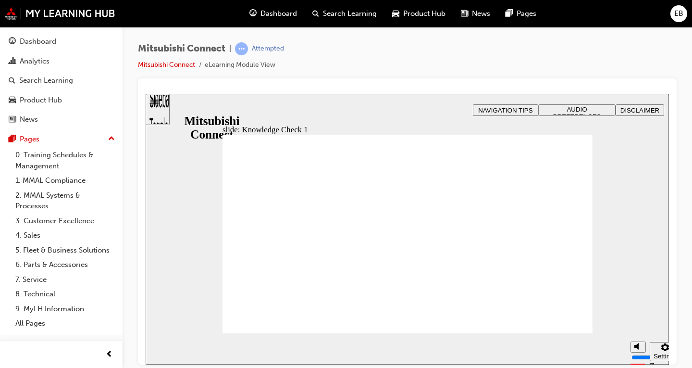
checkbox input "false"
checkbox input "true"
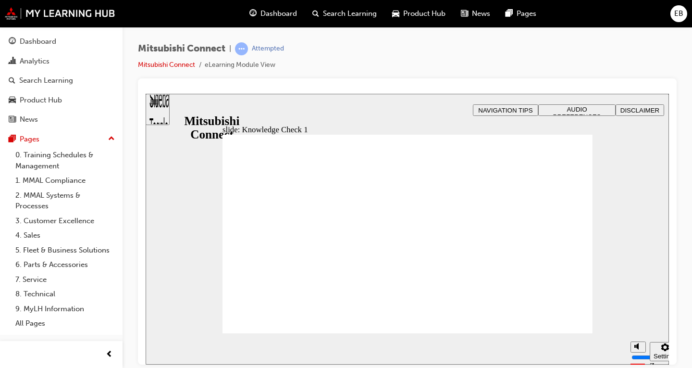
drag, startPoint x: 298, startPoint y: 320, endPoint x: 307, endPoint y: 316, distance: 9.3
checkbox input "false"
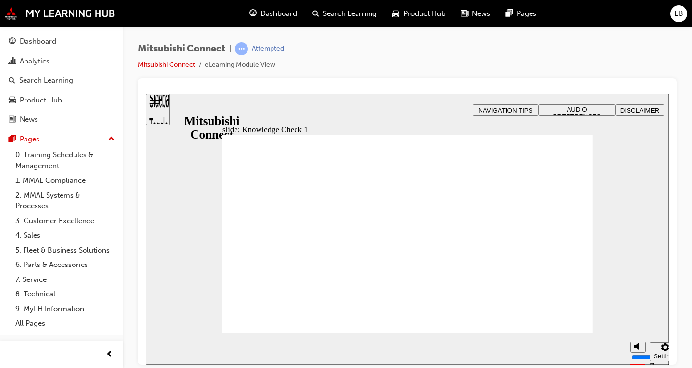
checkbox input "false"
checkbox input "true"
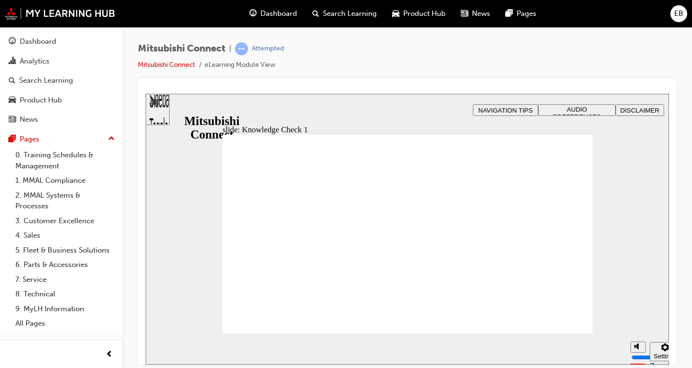
checkbox input "false"
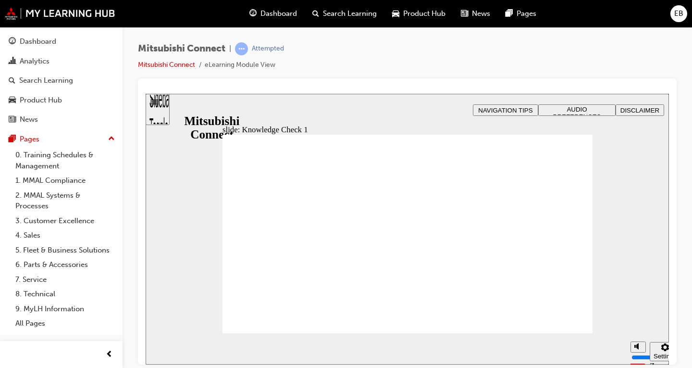
checkbox input "false"
checkbox input "true"
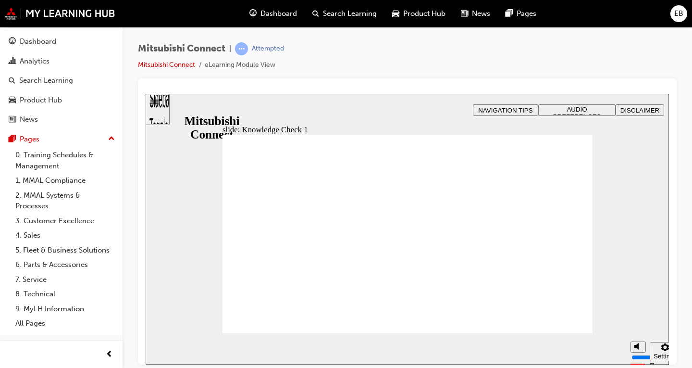
checkbox input "false"
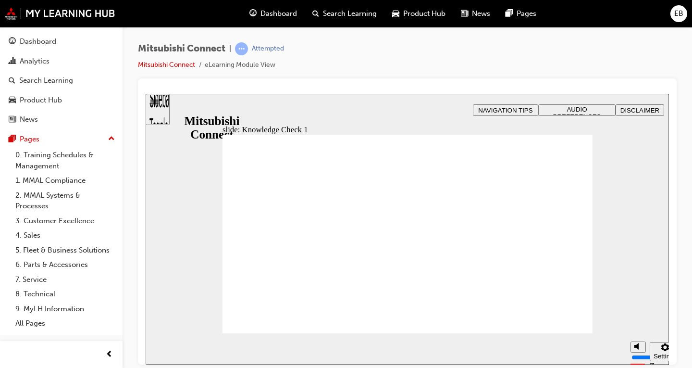
checkbox input "true"
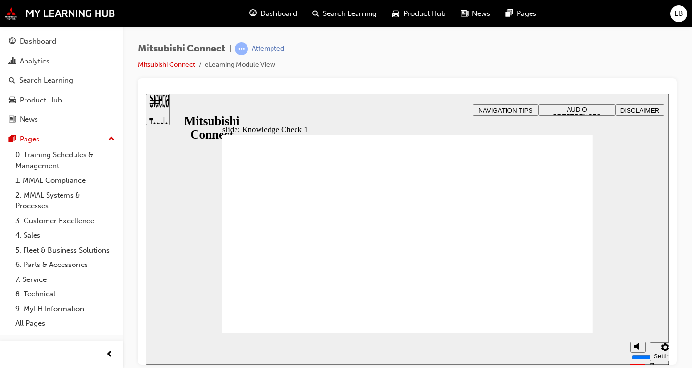
checkbox input "false"
checkbox input "true"
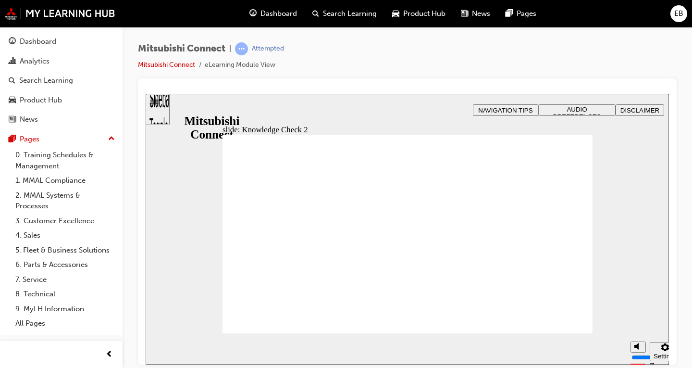
radio input "false"
radio input "true"
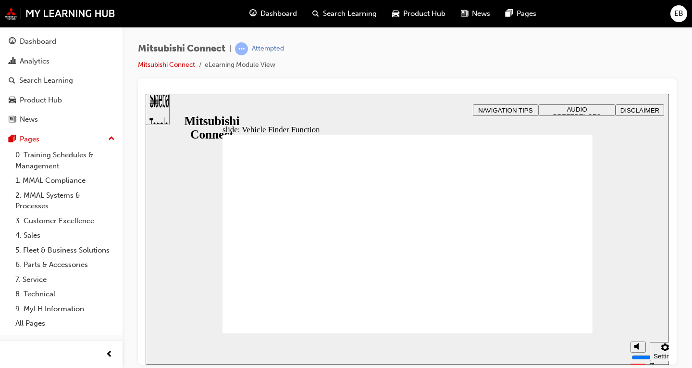
checkbox input "true"
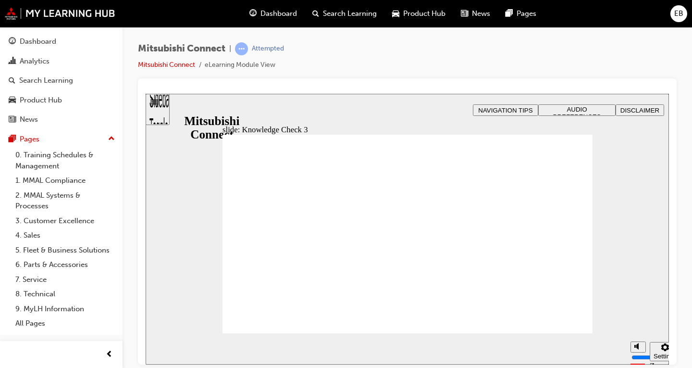
checkbox input "false"
checkbox input "true"
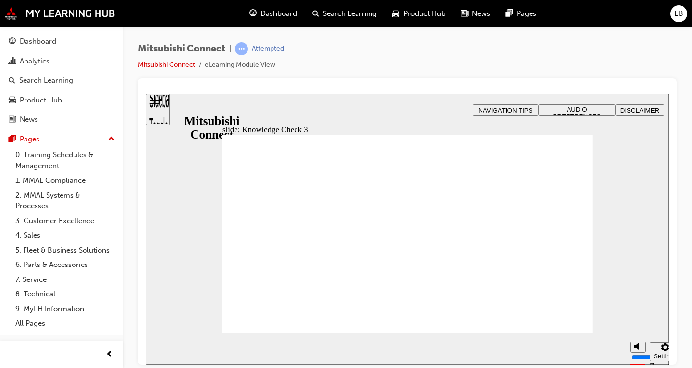
checkbox input "true"
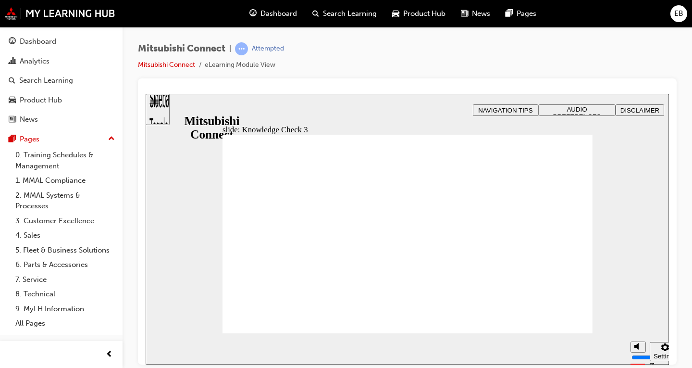
checkbox input "false"
checkbox input "true"
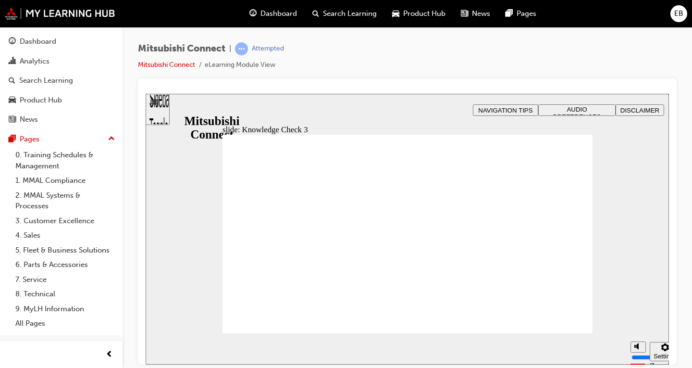
checkbox input "true"
checkbox input "false"
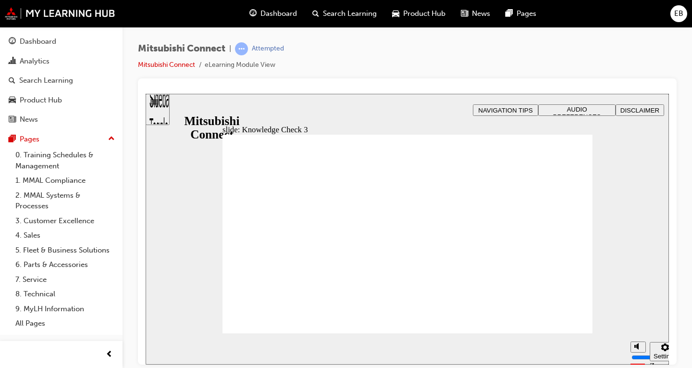
checkbox input "false"
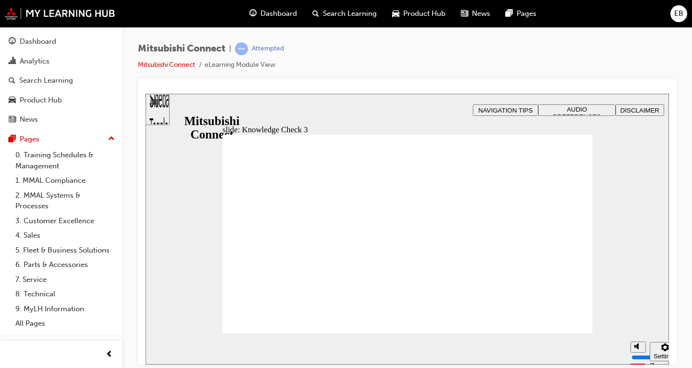
checkbox input "true"
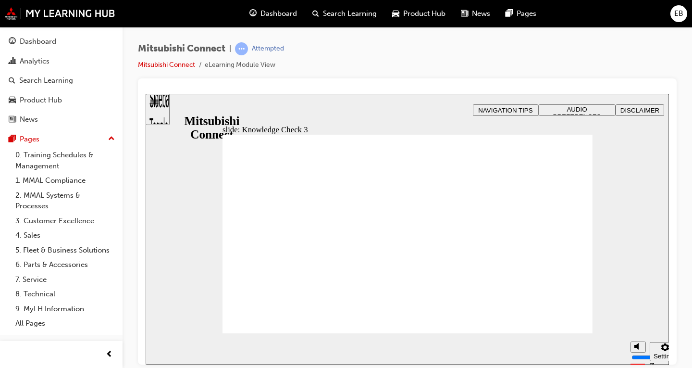
checkbox input "false"
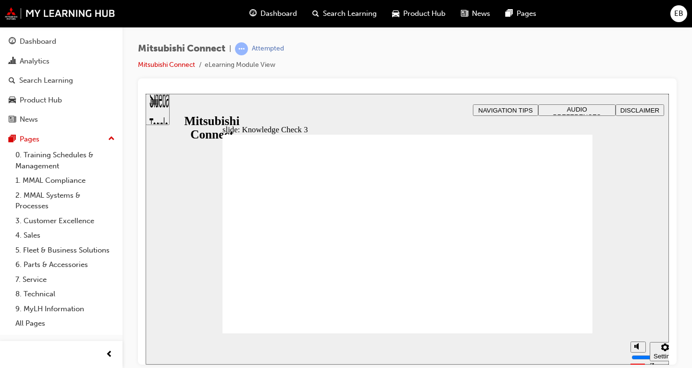
checkbox input "false"
checkbox input "true"
drag, startPoint x: 305, startPoint y: 323, endPoint x: 312, endPoint y: 322, distance: 7.4
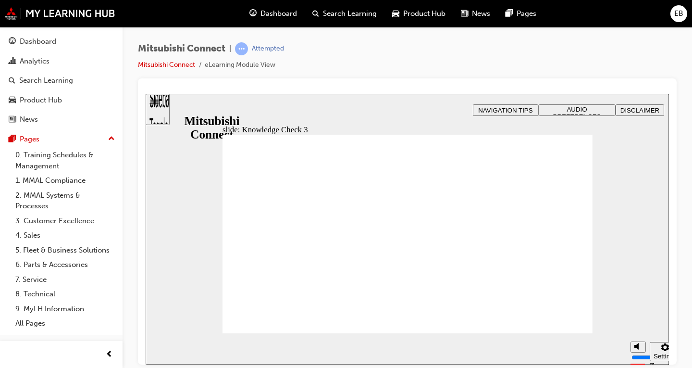
checkbox input "false"
checkbox input "true"
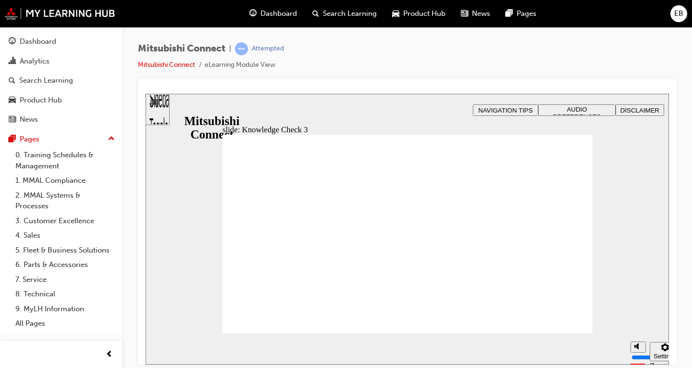
checkbox input "true"
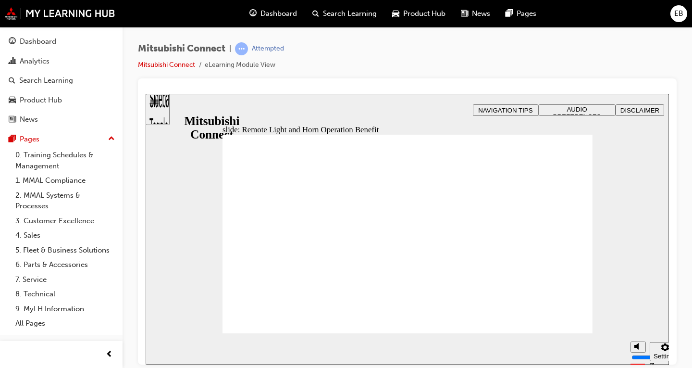
radio input "true"
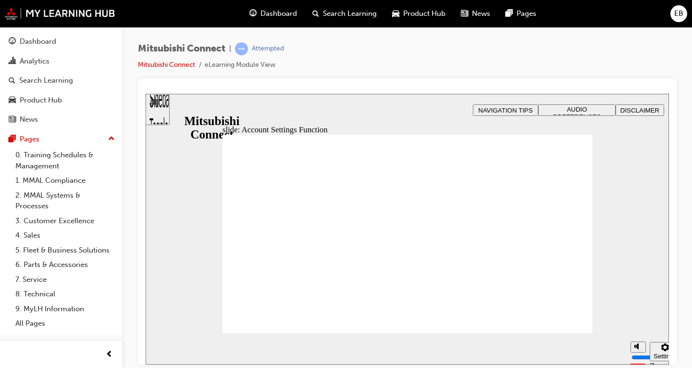
checkbox input "true"
checkbox input "false"
checkbox input "true"
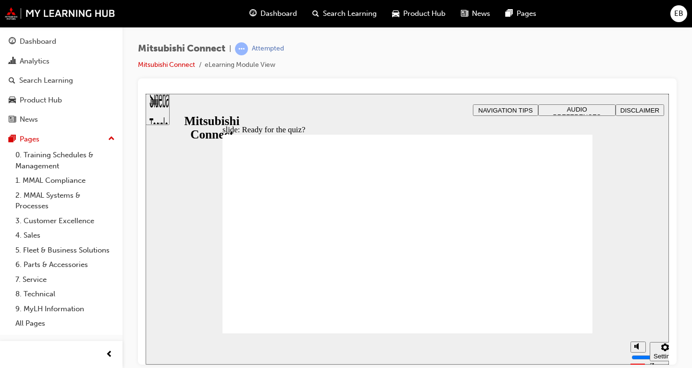
radio input "true"
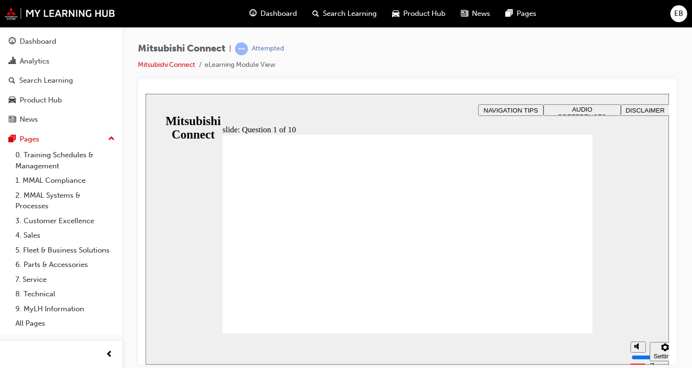
checkbox input "true"
drag, startPoint x: 264, startPoint y: 312, endPoint x: 266, endPoint y: 319, distance: 7.5
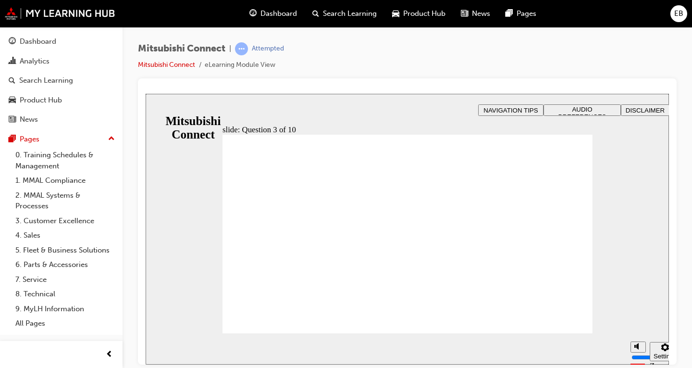
checkbox input "true"
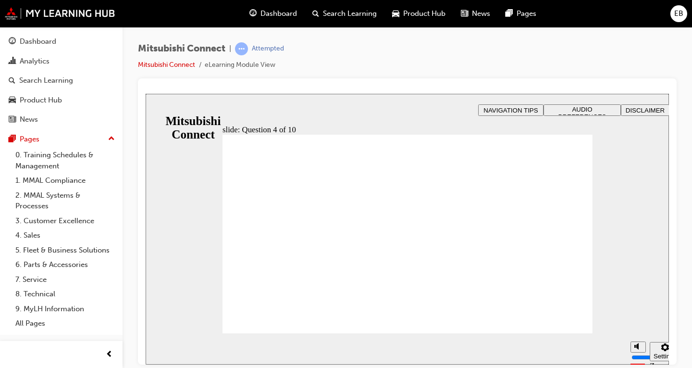
radio input "true"
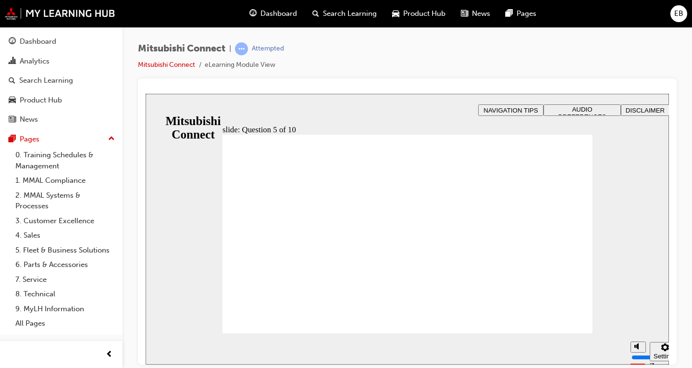
checkbox input "true"
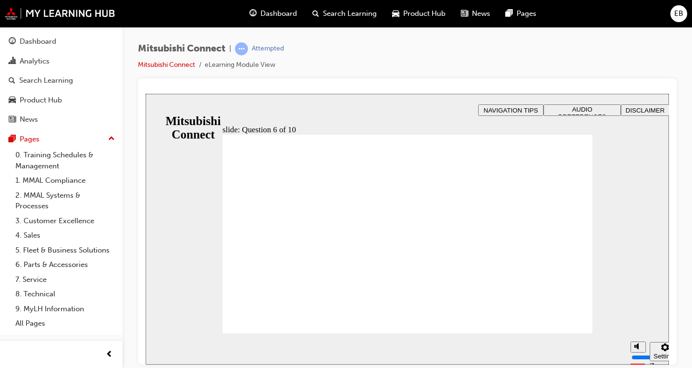
checkbox input "true"
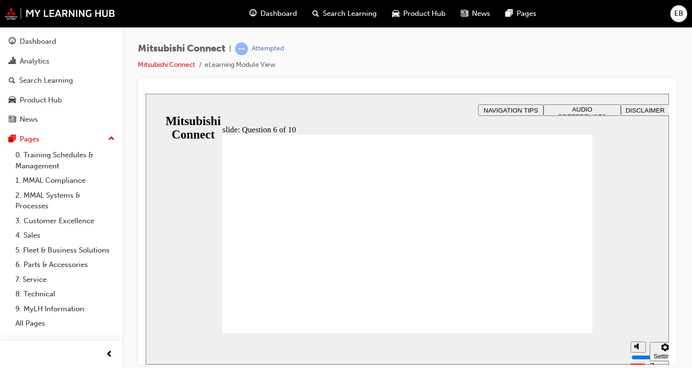
checkbox input "true"
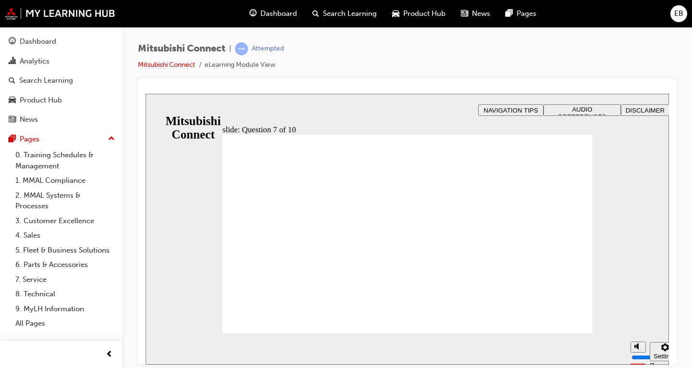
radio input "true"
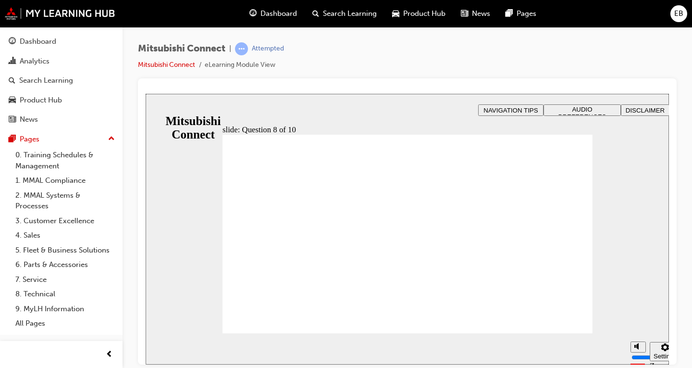
radio input "true"
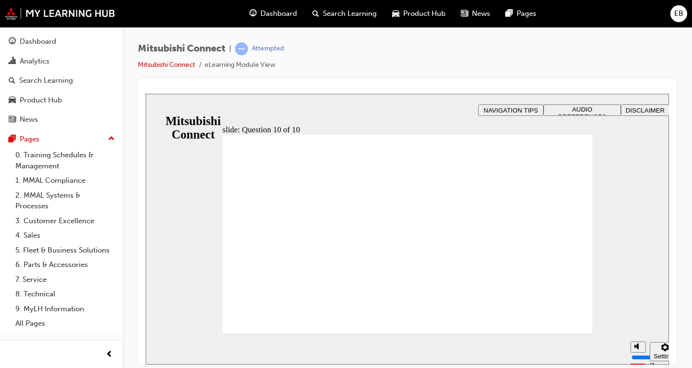
checkbox input "true"
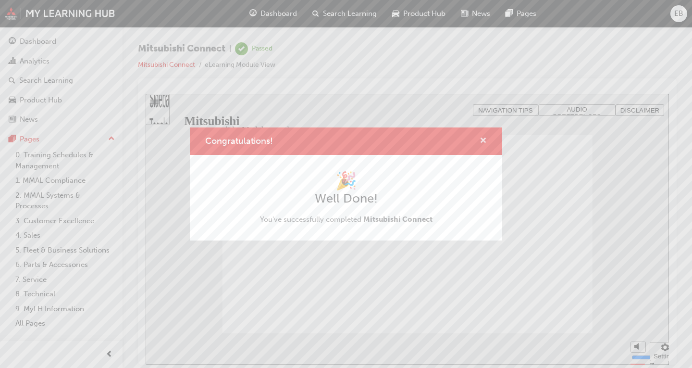
click at [482, 139] on span "cross-icon" at bounding box center [483, 141] width 7 height 9
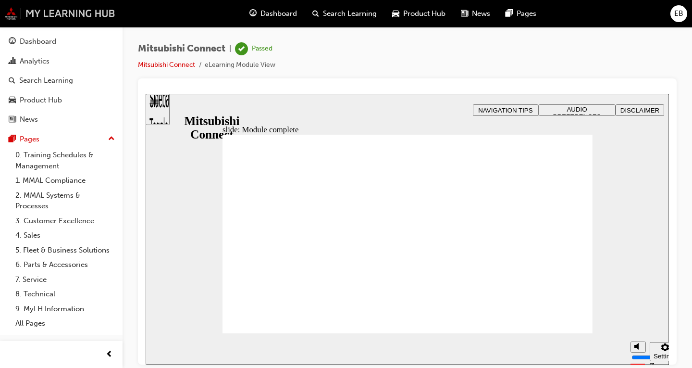
click at [65, 12] on img at bounding box center [60, 13] width 111 height 12
